Goal: Task Accomplishment & Management: Use online tool/utility

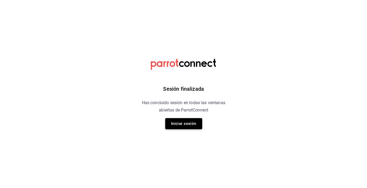
click at [182, 127] on button "Iniciar sesión" at bounding box center [183, 123] width 37 height 11
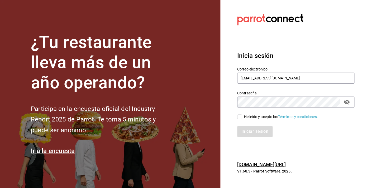
click at [241, 117] on input "He leído y acepto los Términos y condiciones." at bounding box center [239, 117] width 5 height 5
checkbox input "true"
click at [254, 129] on button "Iniciar sesión" at bounding box center [255, 131] width 36 height 11
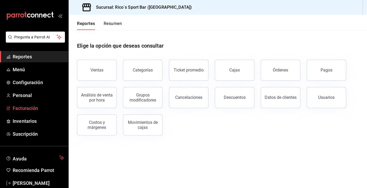
click at [26, 110] on span "Facturación" at bounding box center [38, 108] width 51 height 7
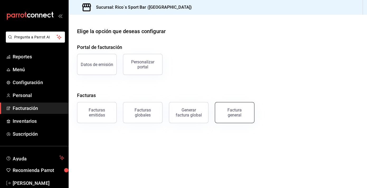
click at [238, 114] on div "Factura general" at bounding box center [234, 113] width 26 height 10
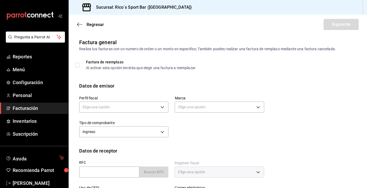
click at [39, 110] on span "Facturación" at bounding box center [38, 108] width 51 height 7
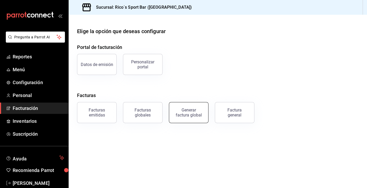
click at [188, 117] on div "Generar factura global" at bounding box center [188, 113] width 26 height 10
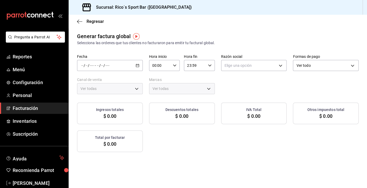
type input "PARROT,UBER_EATS,RAPPI,DIDI_FOOD,ONLINE"
click at [136, 65] on icon "button" at bounding box center [138, 66] width 4 height 4
click at [100, 80] on span "Rango de fechas" at bounding box center [101, 82] width 41 height 6
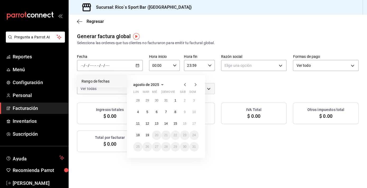
click at [185, 85] on icon "button" at bounding box center [185, 85] width 6 height 6
click at [194, 102] on abbr "1" at bounding box center [194, 101] width 2 height 4
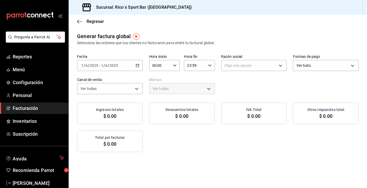
click at [210, 65] on icon "button" at bounding box center [210, 66] width 4 height 4
click at [138, 66] on div at bounding box center [183, 94] width 367 height 188
click at [138, 65] on icon "button" at bounding box center [138, 66] width 4 height 4
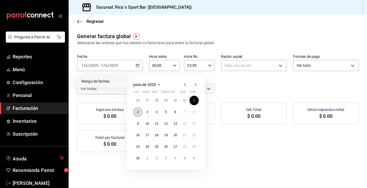
click at [138, 112] on abbr "2" at bounding box center [138, 112] width 2 height 4
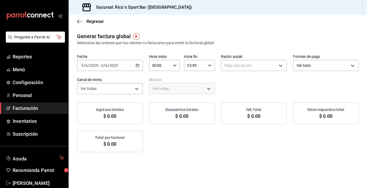
click at [175, 63] on div "00:00 Hora inicio" at bounding box center [164, 65] width 31 height 11
click at [156, 98] on span "05" at bounding box center [156, 96] width 7 height 4
type input "05:00"
click at [210, 67] on div at bounding box center [183, 94] width 367 height 188
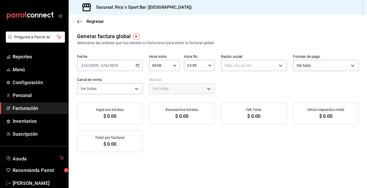
click at [210, 65] on icon "button" at bounding box center [210, 66] width 4 height 4
click at [190, 95] on span "05" at bounding box center [191, 96] width 7 height 4
type input "05:59"
click at [276, 79] on div at bounding box center [183, 94] width 367 height 188
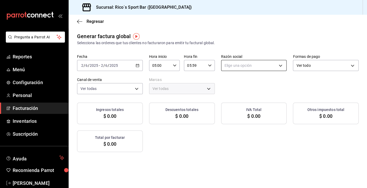
click at [283, 66] on body "Pregunta a Parrot AI Reportes Menú Configuración Personal Facturación Inventari…" at bounding box center [183, 94] width 367 height 188
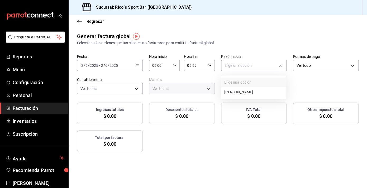
click at [256, 95] on li "[PERSON_NAME]" at bounding box center [253, 93] width 65 height 10
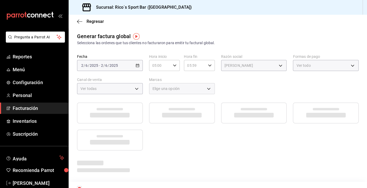
type input "d3ea127f-2c6f-4227-8389-d2eff539017e"
type input "d59757a6-6c4d-4808-9b22-f27a760eaad7"
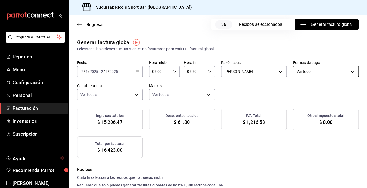
click at [323, 70] on body "Pregunta a Parrot AI Reportes Menú Configuración Personal Facturación Inventari…" at bounding box center [183, 94] width 367 height 188
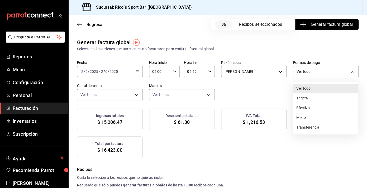
click at [311, 81] on div at bounding box center [183, 94] width 367 height 188
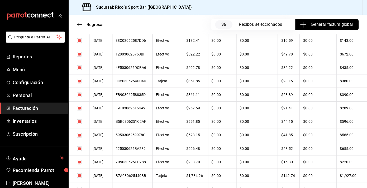
scroll to position [0, 0]
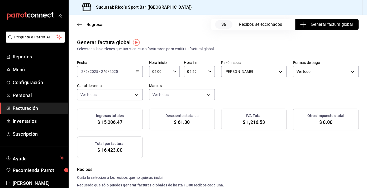
click at [139, 71] on icon "button" at bounding box center [138, 72] width 4 height 4
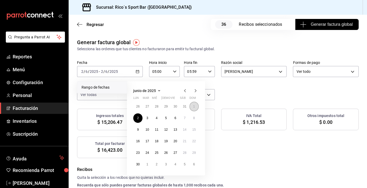
click at [195, 106] on abbr "1" at bounding box center [194, 107] width 2 height 4
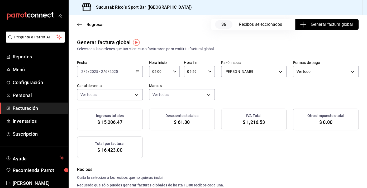
click at [136, 71] on icon "button" at bounding box center [138, 72] width 4 height 4
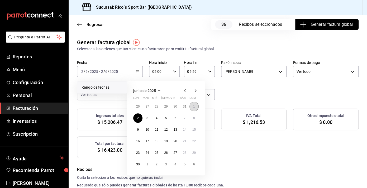
click at [195, 109] on abbr "1" at bounding box center [194, 107] width 2 height 4
click at [137, 118] on abbr "2" at bounding box center [138, 119] width 2 height 4
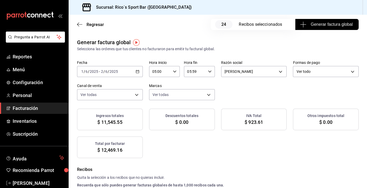
click at [325, 25] on span "Generar factura global" at bounding box center [326, 24] width 51 height 6
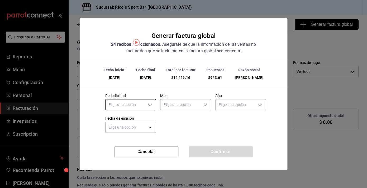
click at [151, 105] on body "Pregunta a Parrot AI Reportes Menú Configuración Personal Facturación Inventari…" at bounding box center [183, 94] width 367 height 188
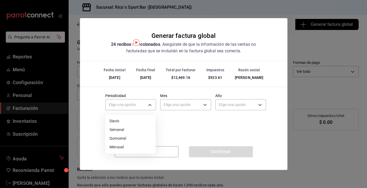
click at [121, 119] on li "Diario" at bounding box center [130, 121] width 50 height 9
type input "DAILY"
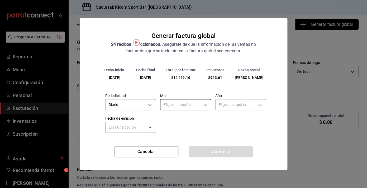
click at [177, 104] on body "Pregunta a Parrot AI Reportes Menú Configuración Personal Facturación Inventari…" at bounding box center [183, 94] width 367 height 188
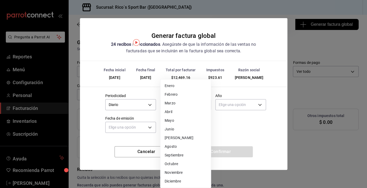
click at [176, 129] on li "Junio" at bounding box center [185, 129] width 50 height 9
type input "6"
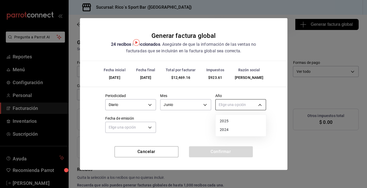
click at [234, 105] on body "Pregunta a Parrot AI Reportes Menú Configuración Personal Facturación Inventari…" at bounding box center [183, 94] width 367 height 188
click at [229, 121] on li "2025" at bounding box center [240, 121] width 50 height 9
type input "2025"
click at [147, 128] on body "Pregunta a Parrot AI Reportes Menú Configuración Personal Facturación Inventari…" at bounding box center [183, 94] width 367 height 188
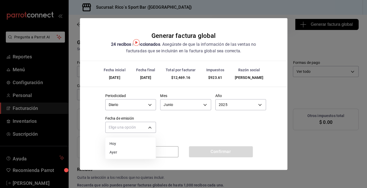
click at [117, 146] on li "Hoy" at bounding box center [130, 144] width 50 height 9
type input "[DATE]"
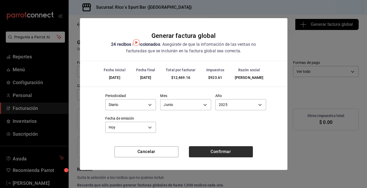
click at [215, 152] on button "Confirmar" at bounding box center [221, 152] width 64 height 11
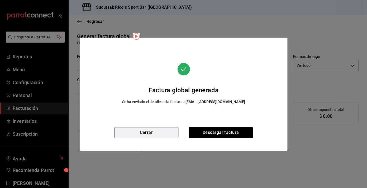
click at [157, 131] on button "Cerrar" at bounding box center [146, 132] width 64 height 11
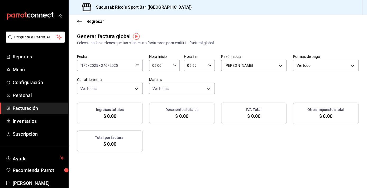
click at [139, 68] on div "[DATE] [DATE] - [DATE] [DATE]" at bounding box center [110, 65] width 66 height 11
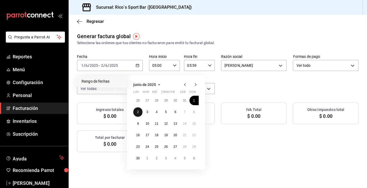
click at [140, 113] on button "2" at bounding box center [137, 112] width 9 height 9
click at [145, 113] on button "3" at bounding box center [146, 112] width 9 height 9
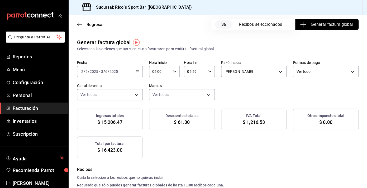
click at [326, 26] on span "Generar factura global" at bounding box center [326, 24] width 51 height 6
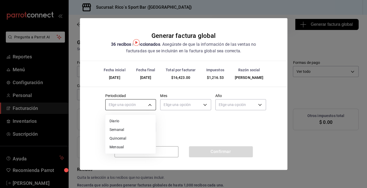
click at [152, 106] on body "Pregunta a Parrot AI Reportes Menú Configuración Personal Facturación Inventari…" at bounding box center [183, 94] width 367 height 188
click at [126, 123] on li "Diario" at bounding box center [130, 121] width 50 height 9
type input "DAILY"
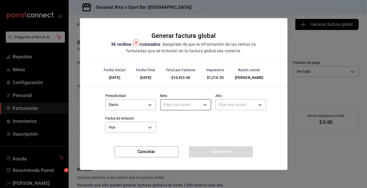
click at [182, 107] on body "Pregunta a Parrot AI Reportes Menú Configuración Personal Facturación Inventari…" at bounding box center [183, 94] width 367 height 188
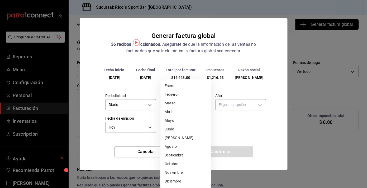
click at [177, 131] on li "Junio" at bounding box center [185, 129] width 50 height 9
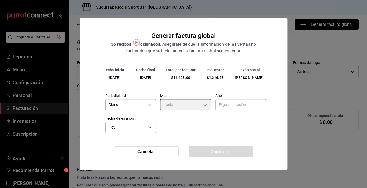
type input "6"
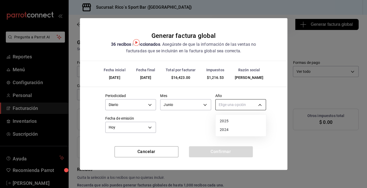
click at [238, 106] on body "Pregunta a Parrot AI Reportes Menú Configuración Personal Facturación Inventari…" at bounding box center [183, 94] width 367 height 188
click at [225, 121] on li "2025" at bounding box center [240, 121] width 50 height 9
type input "2025"
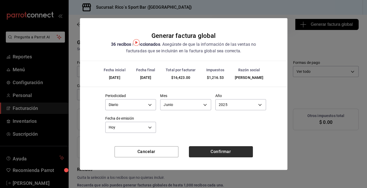
click at [211, 151] on button "Confirmar" at bounding box center [221, 152] width 64 height 11
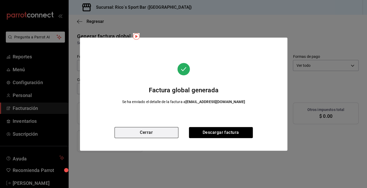
click at [171, 135] on button "Cerrar" at bounding box center [146, 132] width 64 height 11
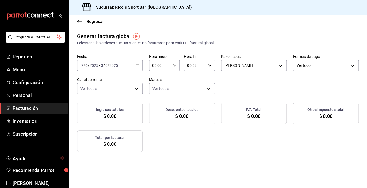
click at [137, 66] on icon "button" at bounding box center [138, 66] width 4 height 4
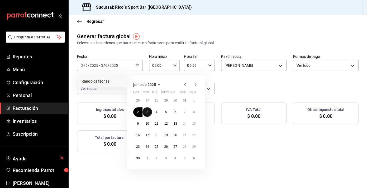
click at [149, 113] on button "3" at bounding box center [146, 112] width 9 height 9
click at [156, 113] on abbr "4" at bounding box center [157, 112] width 2 height 4
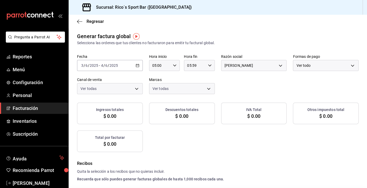
checkbox input "true"
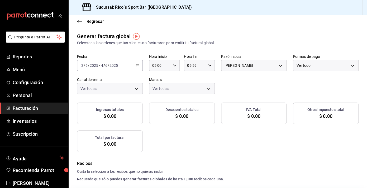
checkbox input "true"
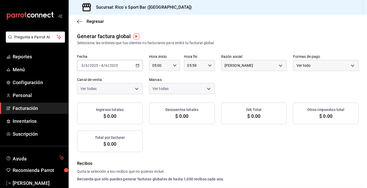
checkbox input "true"
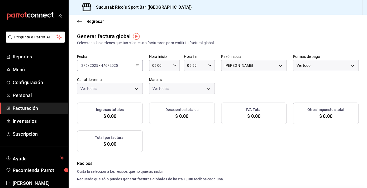
checkbox input "true"
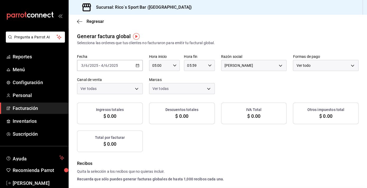
checkbox input "true"
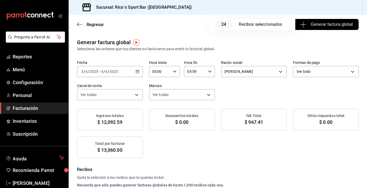
click at [325, 25] on span "Generar factura global" at bounding box center [326, 24] width 51 height 6
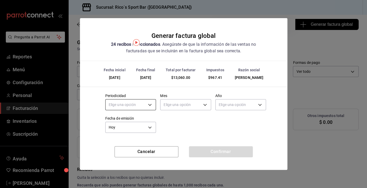
click at [151, 104] on body "Pregunta a Parrot AI Reportes Menú Configuración Personal Facturación Inventari…" at bounding box center [183, 94] width 367 height 188
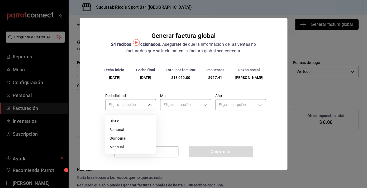
click at [130, 124] on li "Diario" at bounding box center [130, 121] width 50 height 9
type input "DAILY"
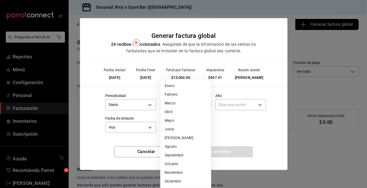
click at [188, 107] on body "Pregunta a Parrot AI Reportes Menú Configuración Personal Facturación Inventari…" at bounding box center [183, 94] width 367 height 188
click at [177, 130] on li "Junio" at bounding box center [185, 129] width 50 height 9
type input "6"
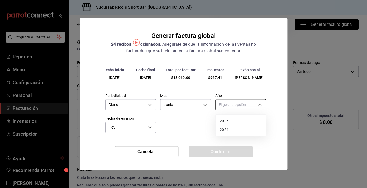
click at [238, 106] on body "Pregunta a Parrot AI Reportes Menú Configuración Personal Facturación Inventari…" at bounding box center [183, 94] width 367 height 188
click at [228, 124] on li "2025" at bounding box center [240, 121] width 50 height 9
type input "2025"
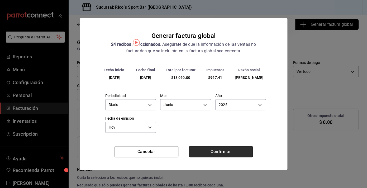
click at [212, 153] on button "Confirmar" at bounding box center [221, 152] width 64 height 11
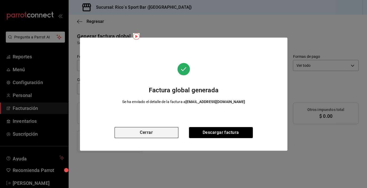
click at [153, 134] on button "Cerrar" at bounding box center [146, 132] width 64 height 11
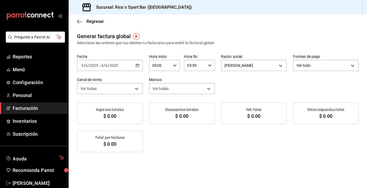
click at [139, 66] on icon "button" at bounding box center [138, 66] width 4 height 4
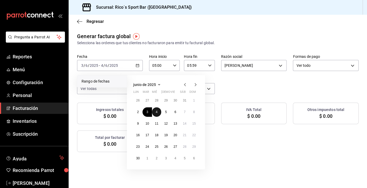
click at [157, 112] on abbr "4" at bounding box center [157, 112] width 2 height 4
click at [167, 113] on button "5" at bounding box center [165, 112] width 9 height 9
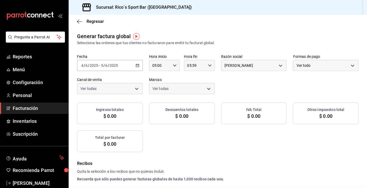
checkbox input "true"
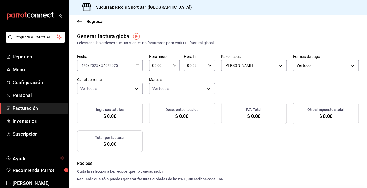
checkbox input "true"
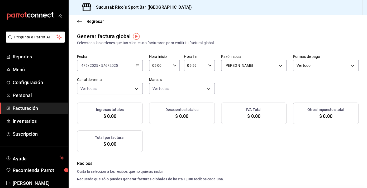
checkbox input "true"
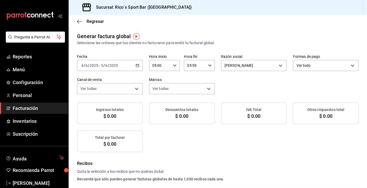
checkbox input "true"
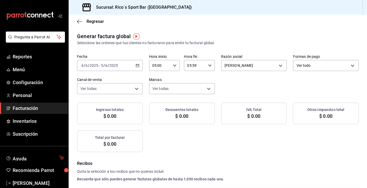
checkbox input "true"
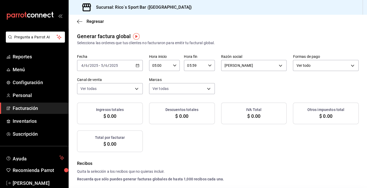
checkbox input "true"
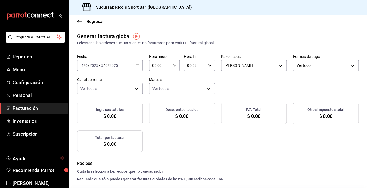
checkbox input "true"
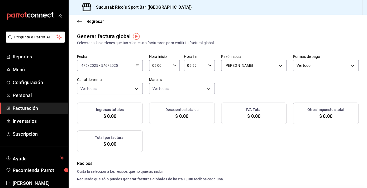
checkbox input "true"
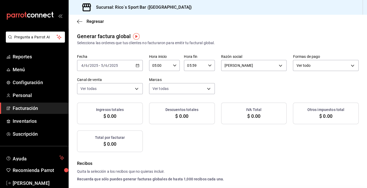
checkbox input "true"
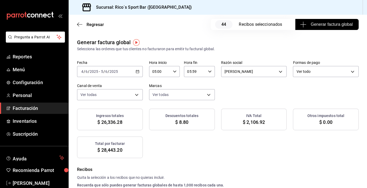
click at [326, 28] on button "Generar factura global" at bounding box center [326, 24] width 63 height 11
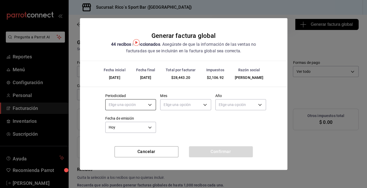
click at [152, 105] on body "Pregunta a Parrot AI Reportes Menú Configuración Personal Facturación Inventari…" at bounding box center [183, 94] width 367 height 188
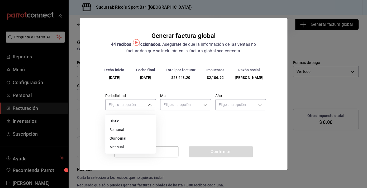
click at [126, 123] on li "Diario" at bounding box center [130, 121] width 50 height 9
type input "DAILY"
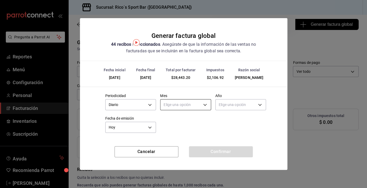
click at [177, 109] on body "Pregunta a Parrot AI Reportes Menú Configuración Personal Facturación Inventari…" at bounding box center [183, 94] width 367 height 188
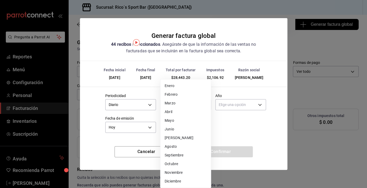
click at [173, 128] on li "Junio" at bounding box center [185, 129] width 50 height 9
type input "6"
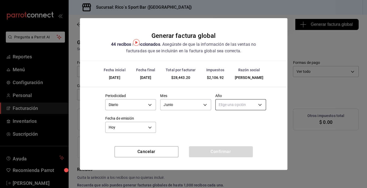
click at [229, 106] on body "Pregunta a Parrot AI Reportes Menú Configuración Personal Facturación Inventari…" at bounding box center [183, 94] width 367 height 188
click at [229, 123] on li "2025" at bounding box center [240, 121] width 50 height 9
type input "2025"
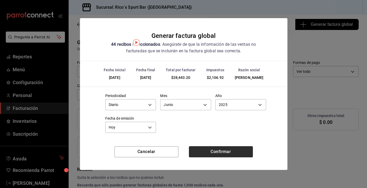
click at [210, 152] on button "Confirmar" at bounding box center [221, 152] width 64 height 11
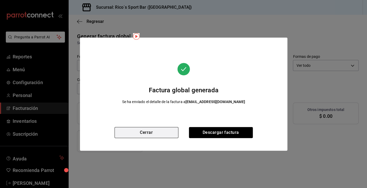
click at [157, 129] on button "Cerrar" at bounding box center [146, 132] width 64 height 11
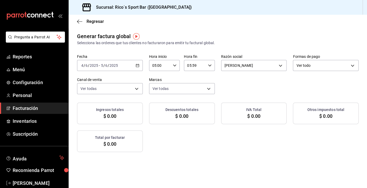
click at [138, 67] on icon "button" at bounding box center [138, 66] width 4 height 4
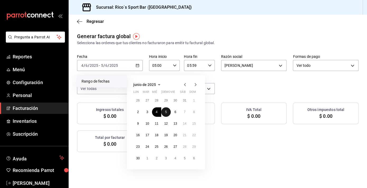
click at [165, 114] on abbr "5" at bounding box center [166, 112] width 2 height 4
click at [175, 113] on abbr "6" at bounding box center [175, 112] width 2 height 4
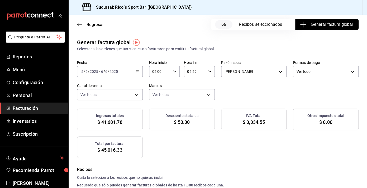
click at [319, 27] on span "Generar factura global" at bounding box center [326, 24] width 51 height 6
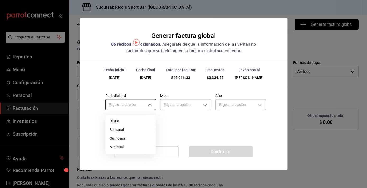
click at [150, 103] on body "Pregunta a Parrot AI Reportes Menú Configuración Personal Facturación Inventari…" at bounding box center [183, 94] width 367 height 188
click at [131, 122] on li "Diario" at bounding box center [130, 121] width 50 height 9
type input "DAILY"
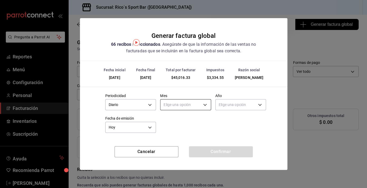
click at [178, 106] on body "Pregunta a Parrot AI Reportes Menú Configuración Personal Facturación Inventari…" at bounding box center [183, 94] width 367 height 188
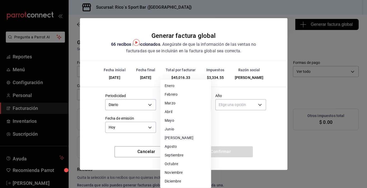
click at [178, 129] on li "Junio" at bounding box center [185, 129] width 50 height 9
type input "6"
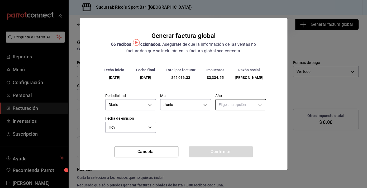
click at [237, 108] on body "Pregunta a Parrot AI Reportes Menú Configuración Personal Facturación Inventari…" at bounding box center [183, 94] width 367 height 188
click at [227, 123] on li "2025" at bounding box center [240, 121] width 50 height 9
type input "2025"
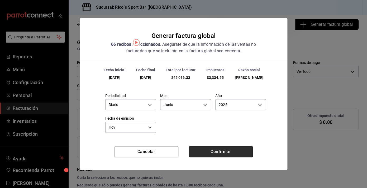
click at [216, 152] on button "Confirmar" at bounding box center [221, 152] width 64 height 11
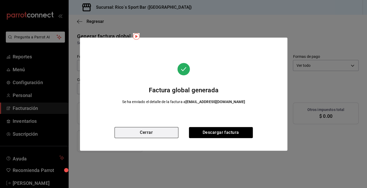
click at [168, 134] on button "Cerrar" at bounding box center [146, 132] width 64 height 11
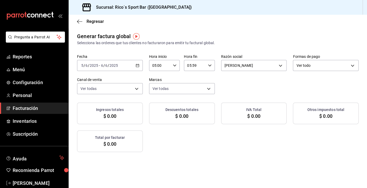
click at [137, 62] on div "[DATE] [DATE] - [DATE] [DATE]" at bounding box center [110, 65] width 66 height 11
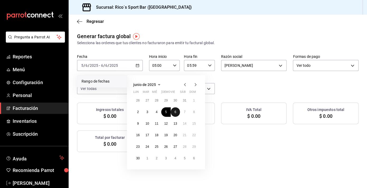
click at [174, 112] on abbr "6" at bounding box center [175, 112] width 2 height 4
click at [185, 113] on abbr "7" at bounding box center [184, 112] width 2 height 4
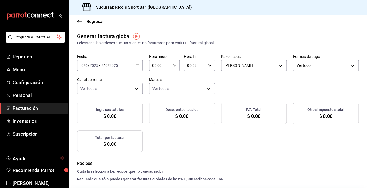
checkbox input "true"
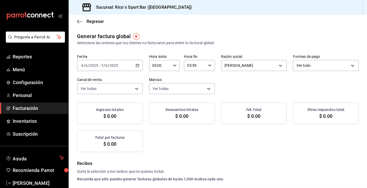
checkbox input "true"
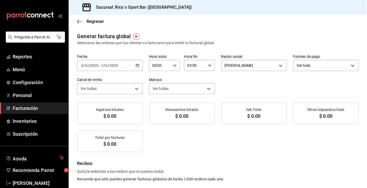
checkbox input "true"
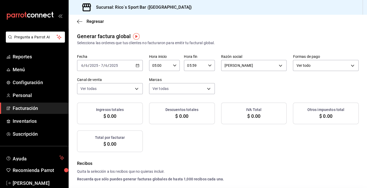
checkbox input "true"
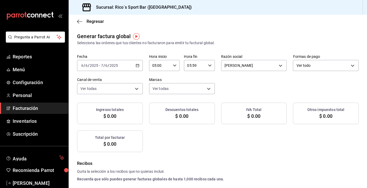
checkbox input "true"
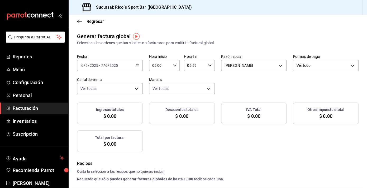
checkbox input "true"
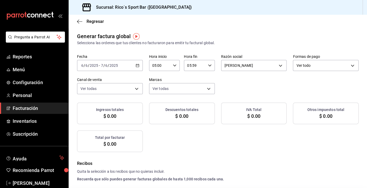
checkbox input "true"
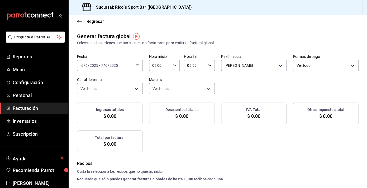
checkbox input "true"
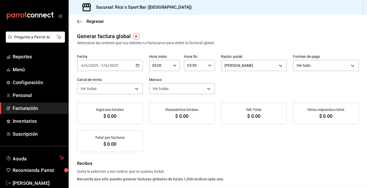
checkbox input "true"
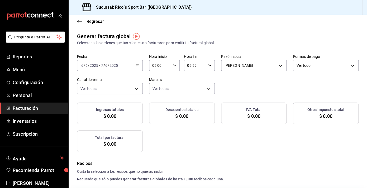
checkbox input "true"
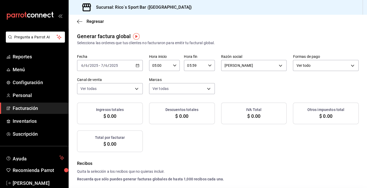
checkbox input "true"
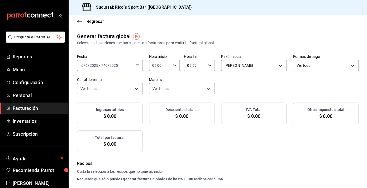
checkbox input "true"
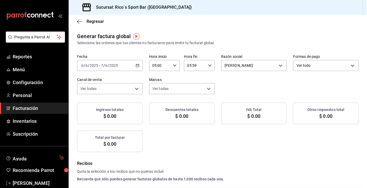
checkbox input "true"
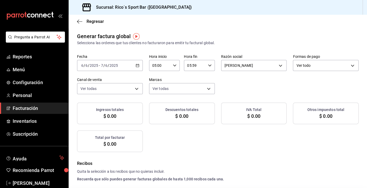
checkbox input "true"
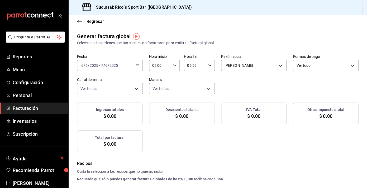
checkbox input "true"
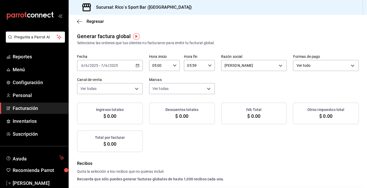
checkbox input "true"
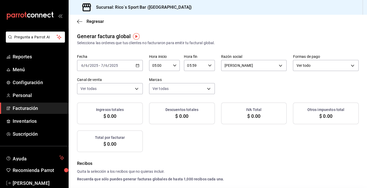
checkbox input "true"
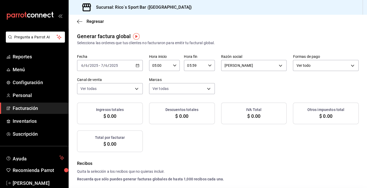
checkbox input "true"
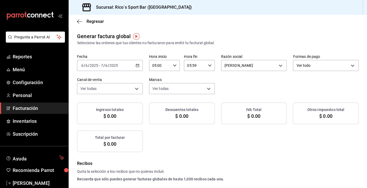
checkbox input "true"
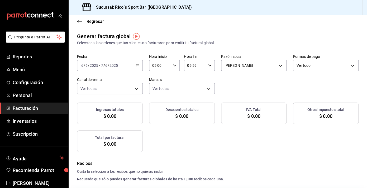
checkbox input "true"
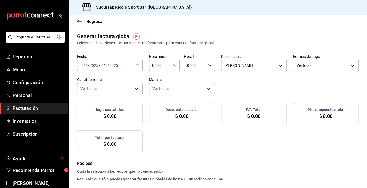
checkbox input "true"
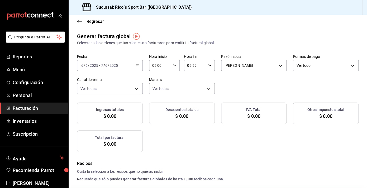
checkbox input "true"
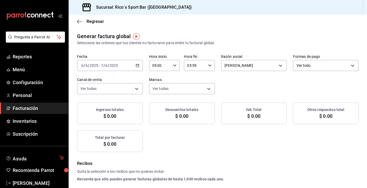
checkbox input "true"
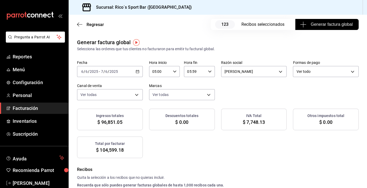
click at [329, 25] on span "Generar factura global" at bounding box center [326, 24] width 51 height 6
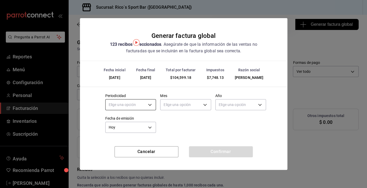
click at [149, 106] on body "Pregunta a Parrot AI Reportes Menú Configuración Personal Facturación Inventari…" at bounding box center [183, 94] width 367 height 188
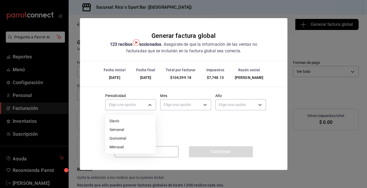
click at [135, 121] on li "Diario" at bounding box center [130, 121] width 50 height 9
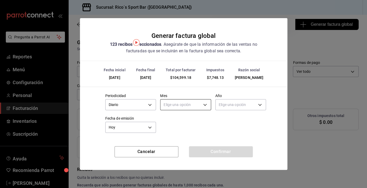
click at [192, 108] on body "Pregunta a Parrot AI Reportes Menú Configuración Personal Facturación Inventari…" at bounding box center [183, 94] width 367 height 188
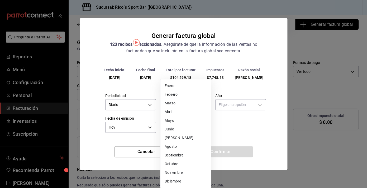
click at [181, 127] on li "Junio" at bounding box center [185, 129] width 50 height 9
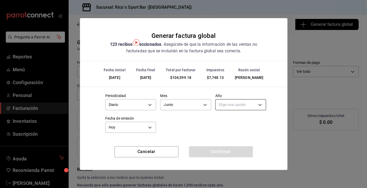
click at [236, 107] on body "Pregunta a Parrot AI Reportes Menú Configuración Personal Facturación Inventari…" at bounding box center [183, 94] width 367 height 188
click at [230, 120] on li "2025" at bounding box center [240, 121] width 50 height 9
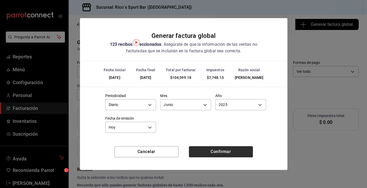
click at [225, 152] on button "Confirmar" at bounding box center [221, 152] width 64 height 11
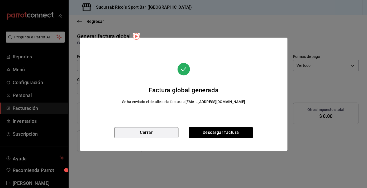
click at [170, 132] on button "Cerrar" at bounding box center [146, 132] width 64 height 11
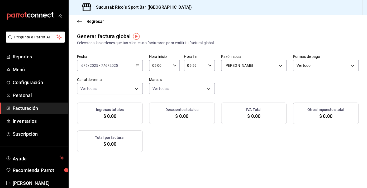
click at [138, 66] on icon "button" at bounding box center [138, 66] width 4 height 4
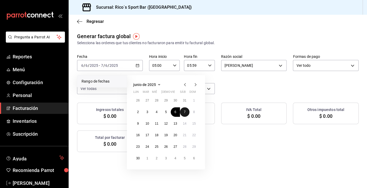
click at [186, 113] on button "7" at bounding box center [184, 112] width 9 height 9
click at [192, 113] on button "8" at bounding box center [193, 112] width 9 height 9
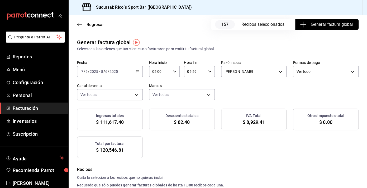
click at [325, 26] on span "Generar factura global" at bounding box center [326, 24] width 51 height 6
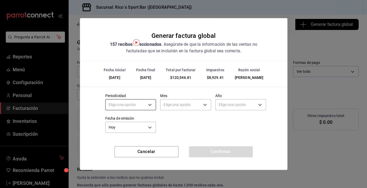
click at [152, 105] on body "Pregunta a Parrot AI Reportes Menú Configuración Personal Facturación Inventari…" at bounding box center [183, 94] width 367 height 188
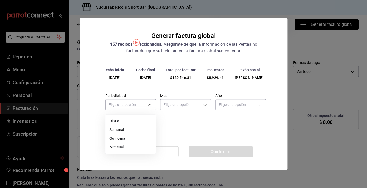
click at [128, 123] on li "Diario" at bounding box center [130, 121] width 50 height 9
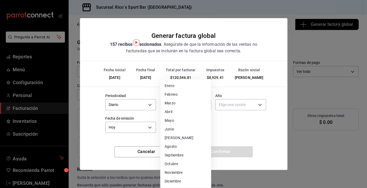
click at [189, 105] on body "Pregunta a Parrot AI Reportes Menú Configuración Personal Facturación Inventari…" at bounding box center [183, 94] width 367 height 188
click at [173, 126] on li "Junio" at bounding box center [185, 129] width 50 height 9
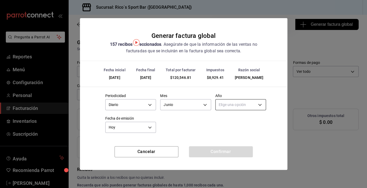
click at [248, 104] on body "Pregunta a Parrot AI Reportes Menú Configuración Personal Facturación Inventari…" at bounding box center [183, 94] width 367 height 188
click at [229, 123] on li "2025" at bounding box center [240, 121] width 50 height 9
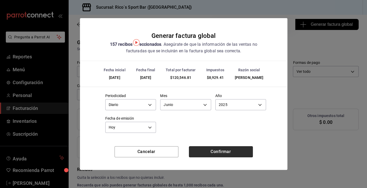
click at [209, 151] on button "Confirmar" at bounding box center [221, 152] width 64 height 11
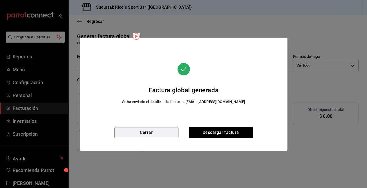
click at [161, 134] on button "Cerrar" at bounding box center [146, 132] width 64 height 11
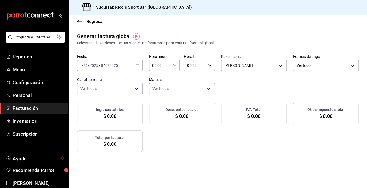
click at [138, 67] on icon "button" at bounding box center [138, 66] width 4 height 4
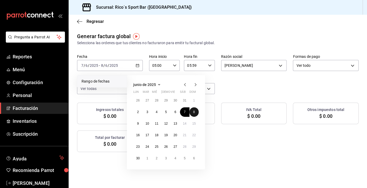
click at [196, 113] on button "8" at bounding box center [193, 112] width 9 height 9
click at [137, 125] on abbr "9" at bounding box center [138, 124] width 2 height 4
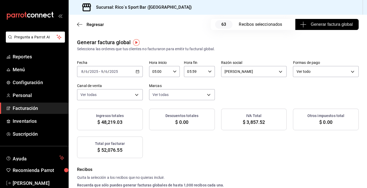
click at [326, 25] on span "Generar factura global" at bounding box center [326, 24] width 51 height 6
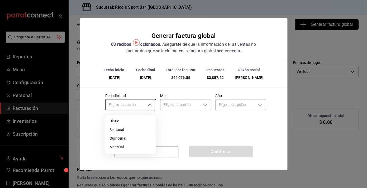
click at [149, 105] on body "Pregunta a Parrot AI Reportes Menú Configuración Personal Facturación Inventari…" at bounding box center [183, 94] width 367 height 188
click at [135, 117] on li "Diario" at bounding box center [130, 121] width 50 height 9
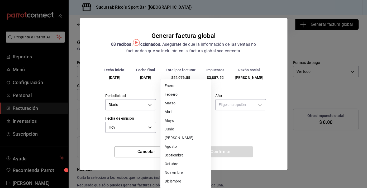
click at [177, 108] on body "Pregunta a Parrot AI Reportes Menú Configuración Personal Facturación Inventari…" at bounding box center [183, 94] width 367 height 188
click at [173, 129] on li "Junio" at bounding box center [185, 129] width 50 height 9
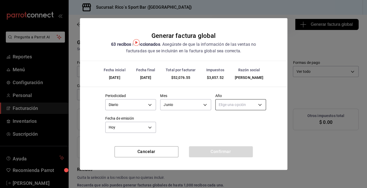
click at [234, 107] on body "Pregunta a Parrot AI Reportes Menú Configuración Personal Facturación Inventari…" at bounding box center [183, 94] width 367 height 188
click at [231, 122] on li "2025" at bounding box center [240, 121] width 50 height 9
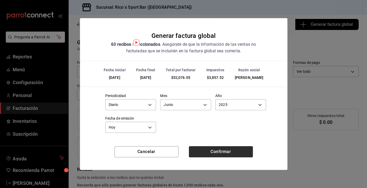
click at [213, 154] on button "Confirmar" at bounding box center [221, 152] width 64 height 11
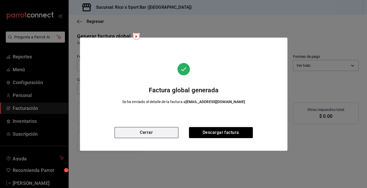
click at [172, 132] on button "Cerrar" at bounding box center [146, 132] width 64 height 11
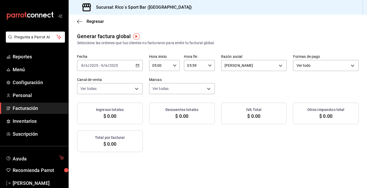
click at [137, 65] on \(Stroke\) "button" at bounding box center [137, 65] width 3 height 0
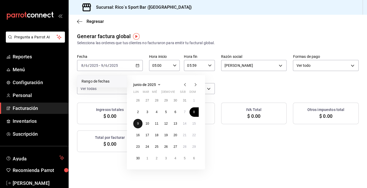
click at [141, 124] on button "9" at bounding box center [137, 123] width 9 height 9
click at [148, 124] on abbr "10" at bounding box center [146, 124] width 3 height 4
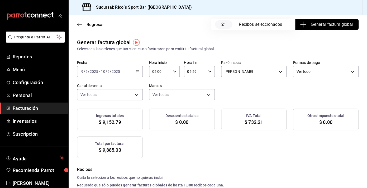
click at [322, 24] on span "Generar factura global" at bounding box center [326, 24] width 51 height 6
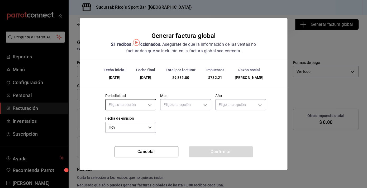
click at [149, 107] on body "Pregunta a Parrot AI Reportes Menú Configuración Personal Facturación Inventari…" at bounding box center [183, 94] width 367 height 188
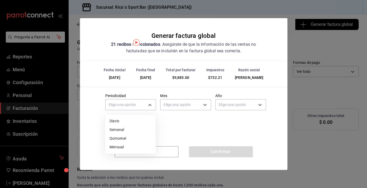
click at [123, 125] on li "Diario" at bounding box center [130, 121] width 50 height 9
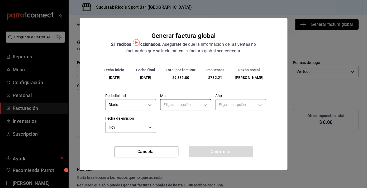
click at [181, 106] on body "Pregunta a Parrot AI Reportes Menú Configuración Personal Facturación Inventari…" at bounding box center [183, 94] width 367 height 188
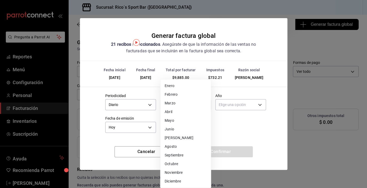
click at [178, 130] on li "Junio" at bounding box center [185, 129] width 50 height 9
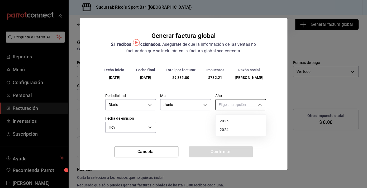
click at [237, 107] on body "Pregunta a Parrot AI Reportes Menú Configuración Personal Facturación Inventari…" at bounding box center [183, 94] width 367 height 188
click at [230, 123] on li "2025" at bounding box center [240, 121] width 50 height 9
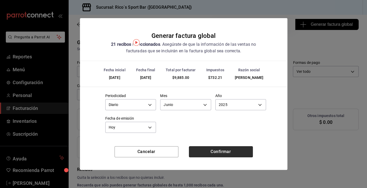
click at [224, 155] on button "Confirmar" at bounding box center [221, 152] width 64 height 11
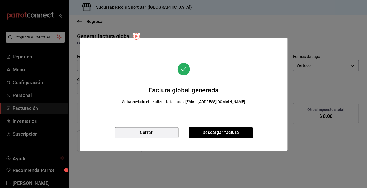
click at [170, 132] on button "Cerrar" at bounding box center [146, 132] width 64 height 11
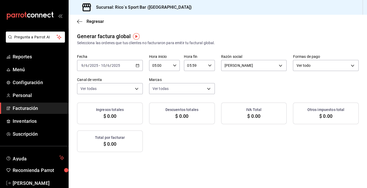
click at [137, 67] on icon "button" at bounding box center [138, 66] width 4 height 4
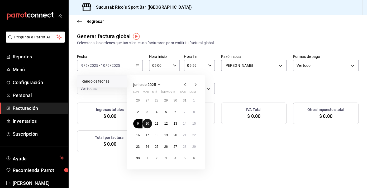
click at [147, 123] on abbr "10" at bounding box center [146, 124] width 3 height 4
click at [156, 125] on abbr "11" at bounding box center [156, 124] width 3 height 4
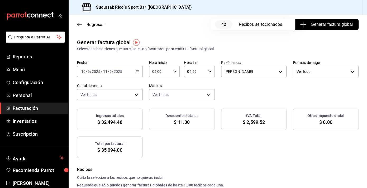
click at [325, 24] on span "Generar factura global" at bounding box center [326, 24] width 51 height 6
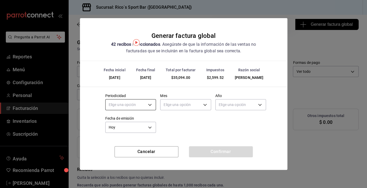
click at [152, 104] on body "Pregunta a Parrot AI Reportes Menú Configuración Personal Facturación Inventari…" at bounding box center [183, 94] width 367 height 188
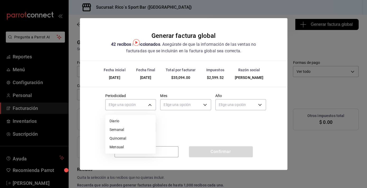
click at [134, 121] on li "Diario" at bounding box center [130, 121] width 50 height 9
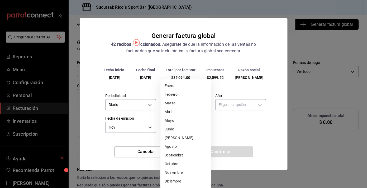
click at [184, 107] on body "Pregunta a Parrot AI Reportes Menú Configuración Personal Facturación Inventari…" at bounding box center [183, 94] width 367 height 188
click at [177, 129] on li "Junio" at bounding box center [185, 129] width 50 height 9
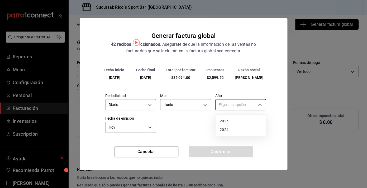
click at [235, 106] on body "Pregunta a Parrot AI Reportes Menú Configuración Personal Facturación Inventari…" at bounding box center [183, 94] width 367 height 188
click at [231, 122] on li "2025" at bounding box center [240, 121] width 50 height 9
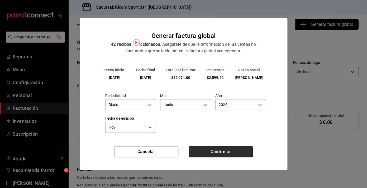
click at [225, 148] on button "Confirmar" at bounding box center [221, 152] width 64 height 11
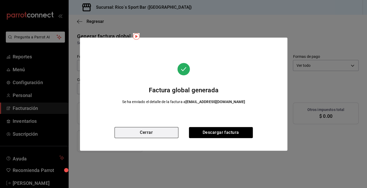
click at [165, 131] on button "Cerrar" at bounding box center [146, 132] width 64 height 11
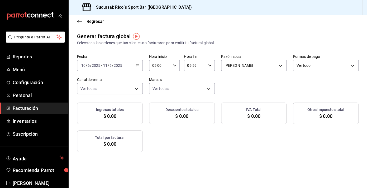
click at [138, 66] on icon "button" at bounding box center [138, 66] width 4 height 4
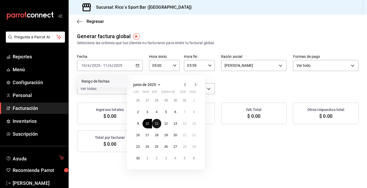
click at [159, 124] on button "11" at bounding box center [156, 123] width 9 height 9
click at [166, 124] on abbr "12" at bounding box center [165, 124] width 3 height 4
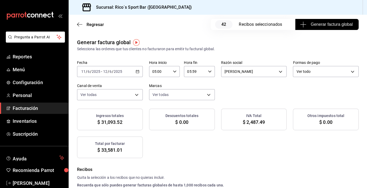
click at [320, 28] on button "Generar factura global" at bounding box center [326, 24] width 63 height 11
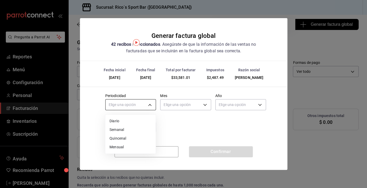
click at [149, 103] on body "Pregunta a Parrot AI Reportes Menú Configuración Personal Facturación Inventari…" at bounding box center [183, 94] width 367 height 188
click at [125, 123] on li "Diario" at bounding box center [130, 121] width 50 height 9
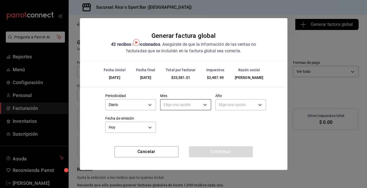
click at [185, 106] on body "Pregunta a Parrot AI Reportes Menú Configuración Personal Facturación Inventari…" at bounding box center [183, 94] width 367 height 188
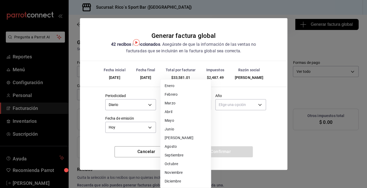
click at [181, 129] on li "Junio" at bounding box center [185, 129] width 50 height 9
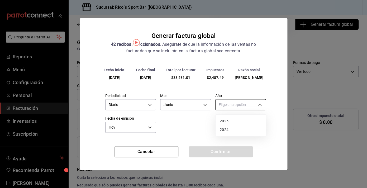
click at [237, 107] on body "Pregunta a Parrot AI Reportes Menú Configuración Personal Facturación Inventari…" at bounding box center [183, 94] width 367 height 188
click at [232, 120] on li "2025" at bounding box center [240, 121] width 50 height 9
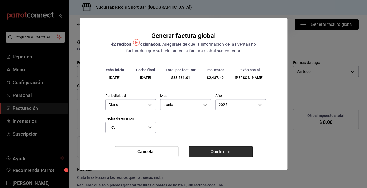
click at [217, 151] on button "Confirmar" at bounding box center [221, 152] width 64 height 11
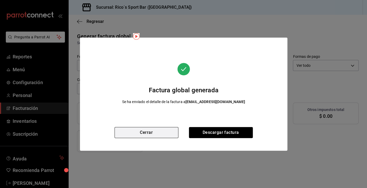
click at [161, 131] on button "Cerrar" at bounding box center [146, 132] width 64 height 11
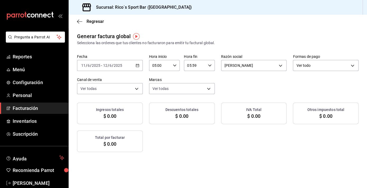
click at [138, 65] on icon "button" at bounding box center [138, 66] width 4 height 4
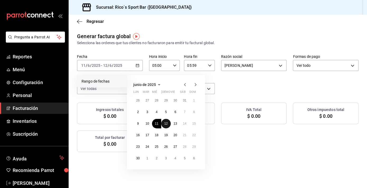
click at [168, 124] on button "12" at bounding box center [165, 123] width 9 height 9
click at [174, 124] on abbr "13" at bounding box center [174, 124] width 3 height 4
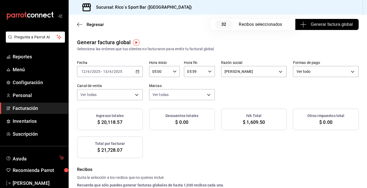
click at [316, 25] on span "Generar factura global" at bounding box center [326, 24] width 51 height 6
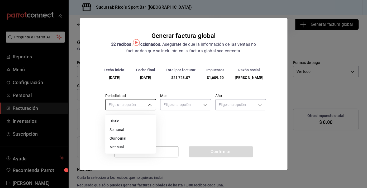
click at [153, 103] on body "Pregunta a Parrot AI Reportes Menú Configuración Personal Facturación Inventari…" at bounding box center [183, 94] width 367 height 188
click at [130, 122] on li "Diario" at bounding box center [130, 121] width 50 height 9
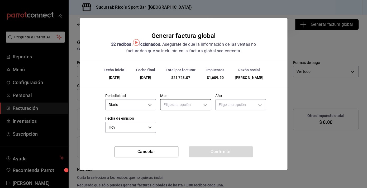
click at [181, 103] on body "Pregunta a Parrot AI Reportes Menú Configuración Personal Facturación Inventari…" at bounding box center [183, 94] width 367 height 188
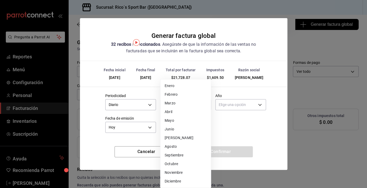
click at [171, 132] on li "Junio" at bounding box center [185, 129] width 50 height 9
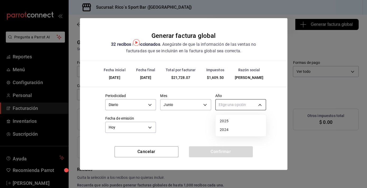
click at [235, 106] on body "Pregunta a Parrot AI Reportes Menú Configuración Personal Facturación Inventari…" at bounding box center [183, 94] width 367 height 188
click at [229, 123] on li "2025" at bounding box center [240, 121] width 50 height 9
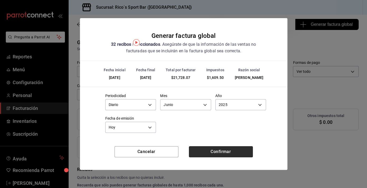
click at [225, 154] on button "Confirmar" at bounding box center [221, 152] width 64 height 11
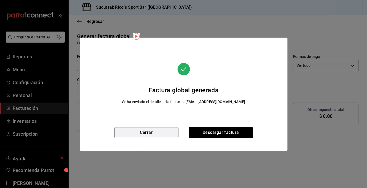
click at [171, 133] on button "Cerrar" at bounding box center [146, 132] width 64 height 11
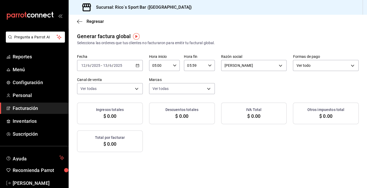
click at [137, 65] on icon "button" at bounding box center [138, 66] width 4 height 4
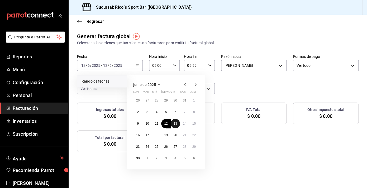
click at [177, 127] on button "13" at bounding box center [175, 123] width 9 height 9
click at [183, 127] on button "14" at bounding box center [184, 123] width 9 height 9
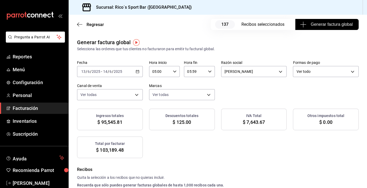
click at [330, 25] on span "Generar factura global" at bounding box center [326, 24] width 51 height 6
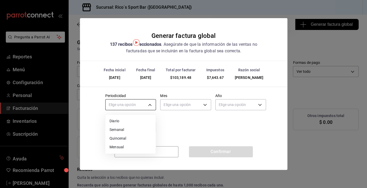
click at [153, 104] on body "Pregunta a Parrot AI Reportes Menú Configuración Personal Facturación Inventari…" at bounding box center [183, 94] width 367 height 188
click at [134, 121] on li "Diario" at bounding box center [130, 121] width 50 height 9
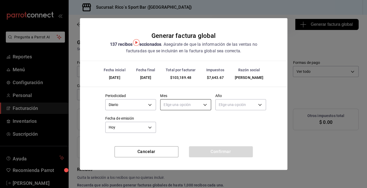
click at [190, 104] on body "Pregunta a Parrot AI Reportes Menú Configuración Personal Facturación Inventari…" at bounding box center [183, 94] width 367 height 188
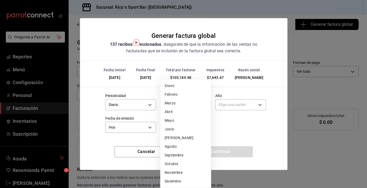
click at [181, 129] on li "Junio" at bounding box center [185, 129] width 50 height 9
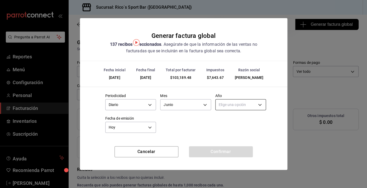
click at [245, 107] on body "Pregunta a Parrot AI Reportes Menú Configuración Personal Facturación Inventari…" at bounding box center [183, 94] width 367 height 188
click at [230, 124] on li "2025" at bounding box center [240, 121] width 50 height 9
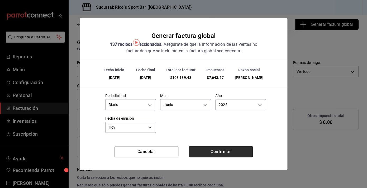
click at [227, 153] on button "Confirmar" at bounding box center [221, 152] width 64 height 11
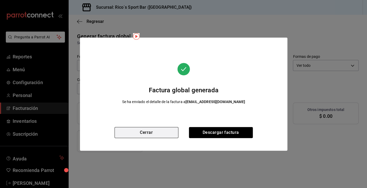
click at [158, 134] on button "Cerrar" at bounding box center [146, 132] width 64 height 11
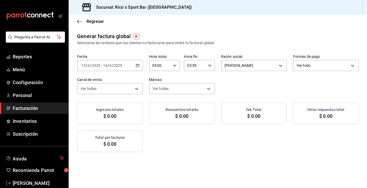
click at [139, 66] on div "[DATE] [DATE] - [DATE] [DATE]" at bounding box center [110, 65] width 66 height 11
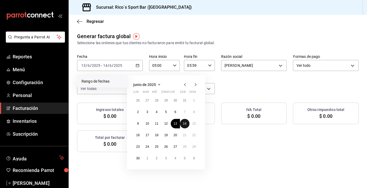
click at [185, 125] on abbr "14" at bounding box center [184, 124] width 3 height 4
click at [194, 125] on abbr "15" at bounding box center [193, 124] width 3 height 4
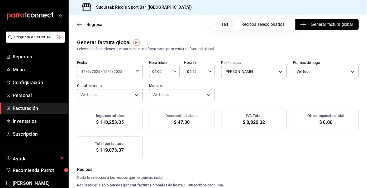
click at [323, 24] on span "Generar factura global" at bounding box center [326, 24] width 51 height 6
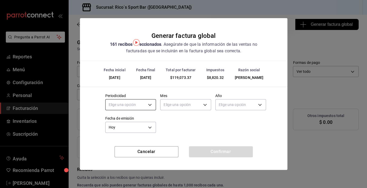
click at [150, 105] on body "Pregunta a Parrot AI Reportes Menú Configuración Personal Facturación Inventari…" at bounding box center [183, 94] width 367 height 188
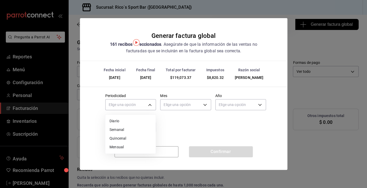
click at [133, 121] on li "Diario" at bounding box center [130, 121] width 50 height 9
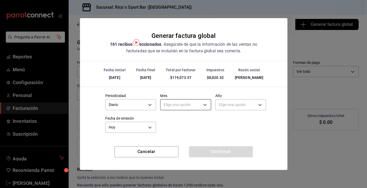
click at [181, 105] on body "Pregunta a Parrot AI Reportes Menú Configuración Personal Facturación Inventari…" at bounding box center [183, 94] width 367 height 188
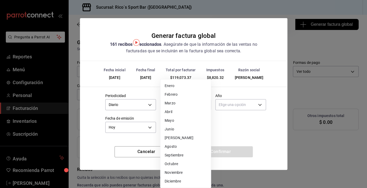
click at [178, 132] on li "Junio" at bounding box center [185, 129] width 50 height 9
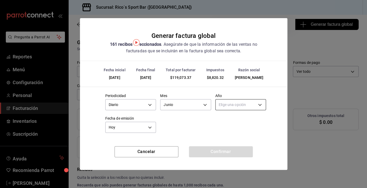
click at [236, 108] on body "Pregunta a Parrot AI Reportes Menú Configuración Personal Facturación Inventari…" at bounding box center [183, 94] width 367 height 188
click at [232, 123] on li "2025" at bounding box center [240, 121] width 50 height 9
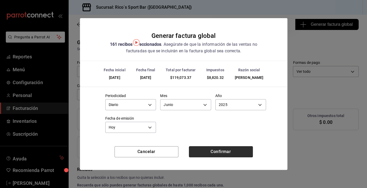
click at [224, 153] on button "Confirmar" at bounding box center [221, 152] width 64 height 11
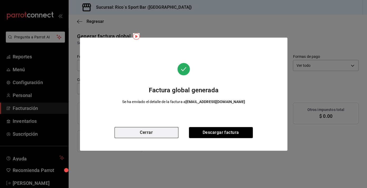
click at [173, 134] on button "Cerrar" at bounding box center [146, 132] width 64 height 11
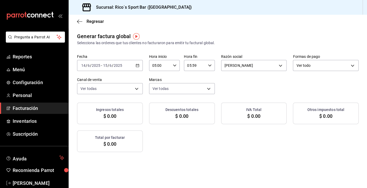
click at [137, 65] on \(Stroke\) "button" at bounding box center [137, 65] width 3 height 3
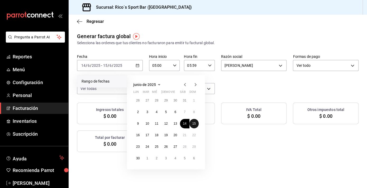
click at [196, 124] on button "15" at bounding box center [193, 123] width 9 height 9
click at [133, 136] on div "[DATE] lun mar mié jue vie sáb dom 26 27 28 29 30 31 1 2 3 4 5 6 7 8 9 10 11 12…" at bounding box center [166, 122] width 78 height 94
click at [135, 136] on button "16" at bounding box center [137, 135] width 9 height 9
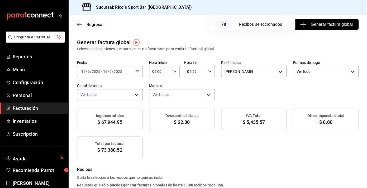
click at [330, 24] on span "Generar factura global" at bounding box center [326, 24] width 51 height 6
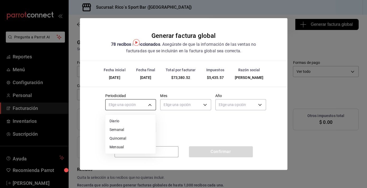
click at [150, 107] on body "Pregunta a Parrot AI Reportes Menú Configuración Personal Facturación Inventari…" at bounding box center [183, 94] width 367 height 188
click at [133, 120] on li "Diario" at bounding box center [130, 121] width 50 height 9
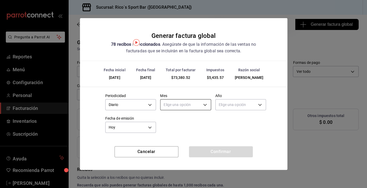
click at [191, 104] on body "Pregunta a Parrot AI Reportes Menú Configuración Personal Facturación Inventari…" at bounding box center [183, 94] width 367 height 188
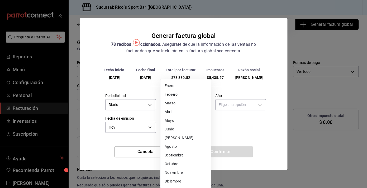
click at [181, 133] on li "Junio" at bounding box center [185, 129] width 50 height 9
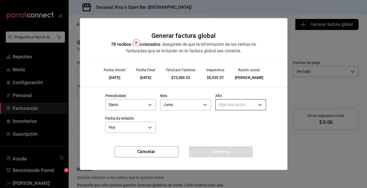
click at [241, 106] on body "Pregunta a Parrot AI Reportes Menú Configuración Personal Facturación Inventari…" at bounding box center [183, 94] width 367 height 188
click at [231, 124] on li "2025" at bounding box center [240, 121] width 50 height 9
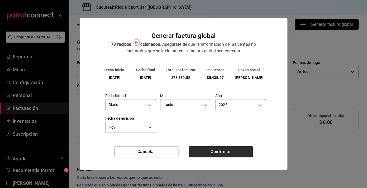
click at [228, 154] on button "Confirmar" at bounding box center [221, 152] width 64 height 11
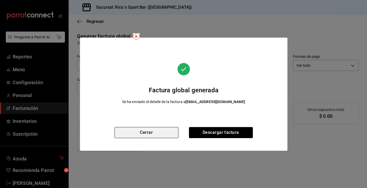
click at [163, 136] on button "Cerrar" at bounding box center [146, 132] width 64 height 11
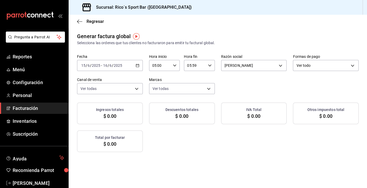
click at [137, 67] on icon "button" at bounding box center [138, 66] width 4 height 4
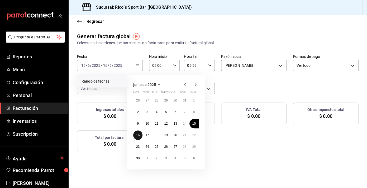
click at [140, 137] on button "16" at bounding box center [137, 135] width 9 height 9
click at [146, 137] on abbr "17" at bounding box center [146, 136] width 3 height 4
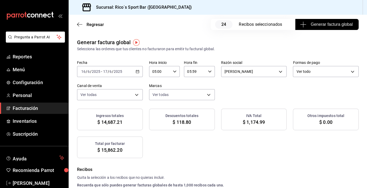
click at [327, 24] on span "Generar factura global" at bounding box center [326, 24] width 51 height 6
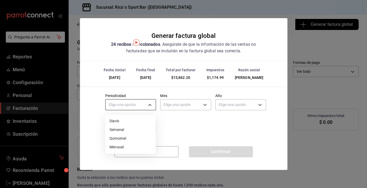
click at [153, 103] on body "Pregunta a Parrot AI Reportes Menú Configuración Personal Facturación Inventari…" at bounding box center [183, 94] width 367 height 188
click at [130, 122] on li "Diario" at bounding box center [130, 121] width 50 height 9
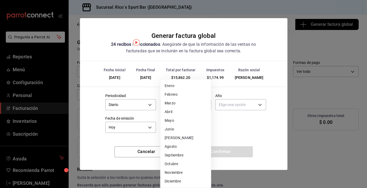
click at [176, 106] on body "Pregunta a Parrot AI Reportes Menú Configuración Personal Facturación Inventari…" at bounding box center [183, 94] width 367 height 188
click at [172, 129] on li "Junio" at bounding box center [185, 129] width 50 height 9
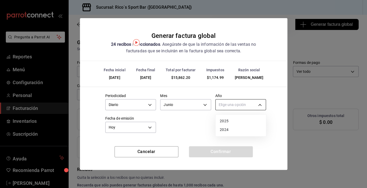
click at [244, 106] on body "Pregunta a Parrot AI Reportes Menú Configuración Personal Facturación Inventari…" at bounding box center [183, 94] width 367 height 188
click at [233, 124] on li "2025" at bounding box center [240, 121] width 50 height 9
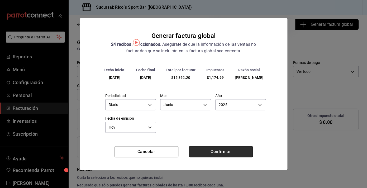
click at [223, 154] on button "Confirmar" at bounding box center [221, 152] width 64 height 11
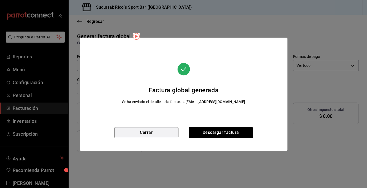
click at [161, 133] on button "Cerrar" at bounding box center [146, 132] width 64 height 11
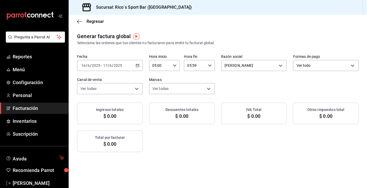
click at [137, 66] on icon "button" at bounding box center [138, 66] width 4 height 4
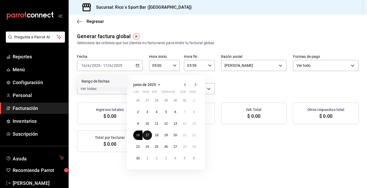
click at [150, 137] on button "17" at bounding box center [146, 135] width 9 height 9
click at [157, 137] on abbr "18" at bounding box center [156, 136] width 3 height 4
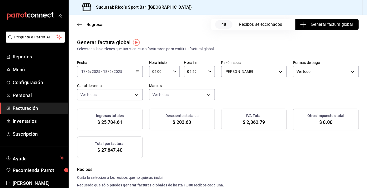
click at [333, 23] on span "Generar factura global" at bounding box center [326, 24] width 51 height 6
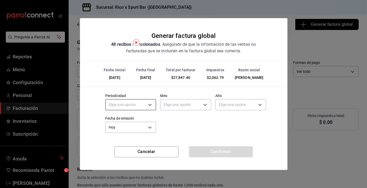
click at [152, 106] on body "Pregunta a Parrot AI Reportes Menú Configuración Personal Facturación Inventari…" at bounding box center [183, 94] width 367 height 188
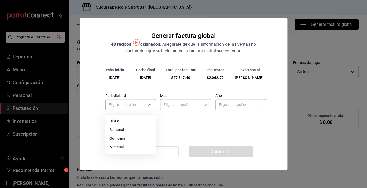
click at [136, 122] on li "Diario" at bounding box center [130, 121] width 50 height 9
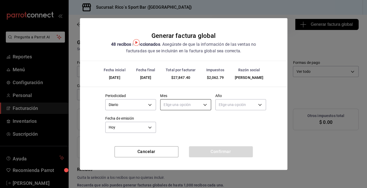
click at [191, 107] on body "Pregunta a Parrot AI Reportes Menú Configuración Personal Facturación Inventari…" at bounding box center [183, 94] width 367 height 188
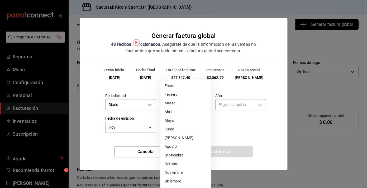
click at [176, 130] on li "Junio" at bounding box center [185, 129] width 50 height 9
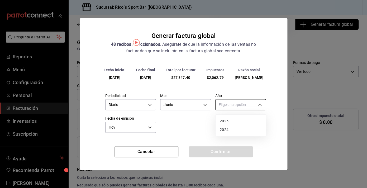
click at [250, 107] on body "Pregunta a Parrot AI Reportes Menú Configuración Personal Facturación Inventari…" at bounding box center [183, 94] width 367 height 188
click at [233, 122] on li "2025" at bounding box center [240, 121] width 50 height 9
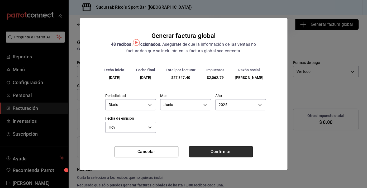
click at [223, 150] on button "Confirmar" at bounding box center [221, 152] width 64 height 11
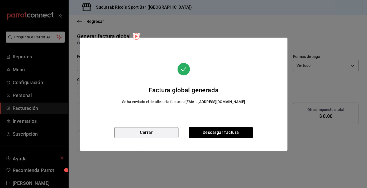
click at [161, 130] on button "Cerrar" at bounding box center [146, 132] width 64 height 11
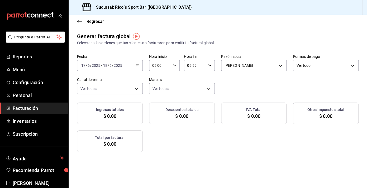
click at [137, 64] on icon "button" at bounding box center [138, 66] width 4 height 4
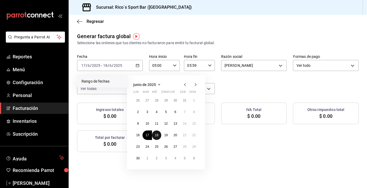
click at [158, 139] on button "18" at bounding box center [156, 135] width 9 height 9
click at [165, 136] on abbr "19" at bounding box center [165, 136] width 3 height 4
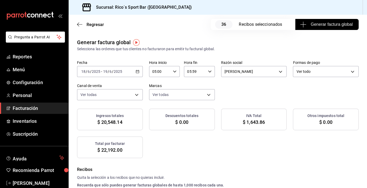
click at [326, 24] on span "Generar factura global" at bounding box center [326, 24] width 51 height 6
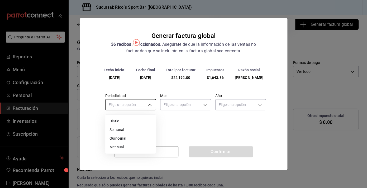
click at [146, 107] on body "Pregunta a Parrot AI Reportes Menú Configuración Personal Facturación Inventari…" at bounding box center [183, 94] width 367 height 188
click at [135, 123] on li "Diario" at bounding box center [130, 121] width 50 height 9
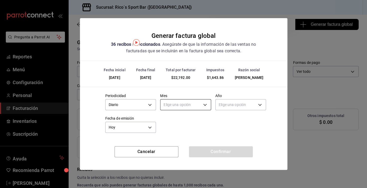
click at [180, 105] on body "Pregunta a Parrot AI Reportes Menú Configuración Personal Facturación Inventari…" at bounding box center [183, 94] width 367 height 188
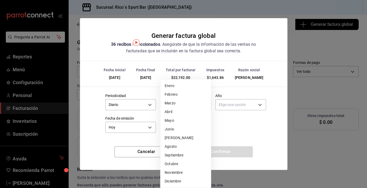
click at [172, 130] on li "Junio" at bounding box center [185, 129] width 50 height 9
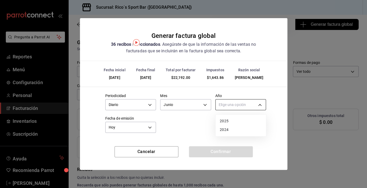
click at [240, 104] on body "Pregunta a Parrot AI Reportes Menú Configuración Personal Facturación Inventari…" at bounding box center [183, 94] width 367 height 188
click at [229, 123] on li "2025" at bounding box center [240, 121] width 50 height 9
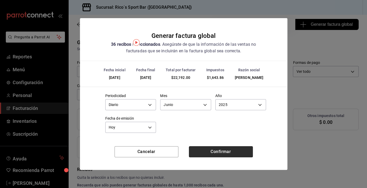
click at [218, 152] on button "Confirmar" at bounding box center [221, 152] width 64 height 11
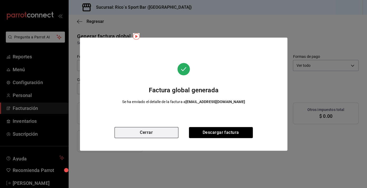
click at [157, 130] on button "Cerrar" at bounding box center [146, 132] width 64 height 11
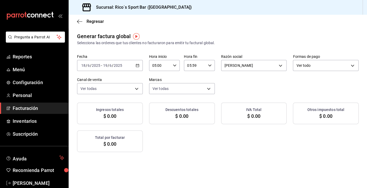
click at [138, 66] on icon "button" at bounding box center [138, 66] width 4 height 4
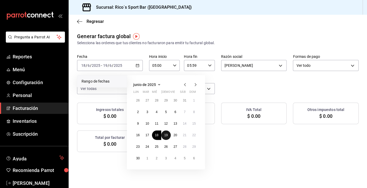
click at [168, 137] on button "19" at bounding box center [165, 135] width 9 height 9
click at [178, 137] on button "20" at bounding box center [175, 135] width 9 height 9
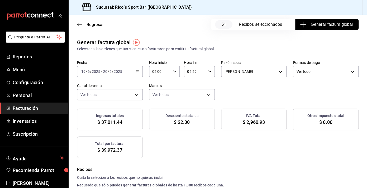
click at [336, 27] on span "Generar factura global" at bounding box center [326, 24] width 51 height 6
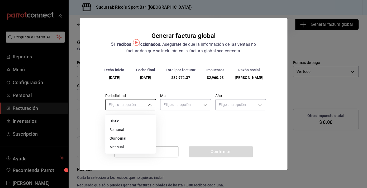
click at [150, 108] on body "Pregunta a Parrot AI Reportes Menú Configuración Personal Facturación Inventari…" at bounding box center [183, 94] width 367 height 188
click at [133, 122] on li "Diario" at bounding box center [130, 121] width 50 height 9
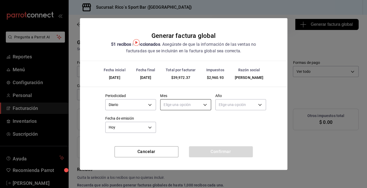
click at [178, 107] on body "Pregunta a Parrot AI Reportes Menú Configuración Personal Facturación Inventari…" at bounding box center [183, 94] width 367 height 188
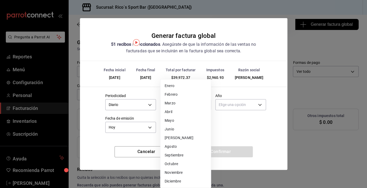
click at [173, 126] on li "Junio" at bounding box center [185, 129] width 50 height 9
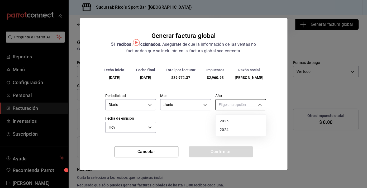
click at [241, 104] on body "Pregunta a Parrot AI Reportes Menú Configuración Personal Facturación Inventari…" at bounding box center [183, 94] width 367 height 188
click at [230, 122] on li "2025" at bounding box center [240, 121] width 50 height 9
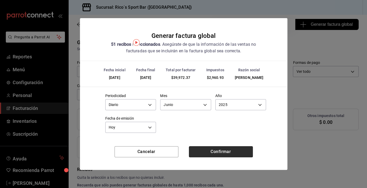
click at [223, 150] on button "Confirmar" at bounding box center [221, 152] width 64 height 11
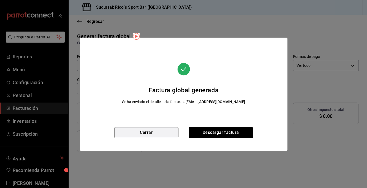
click at [159, 134] on button "Cerrar" at bounding box center [146, 132] width 64 height 11
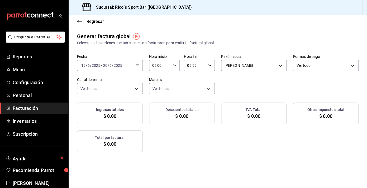
click at [138, 65] on \(Stroke\) "button" at bounding box center [137, 65] width 3 height 3
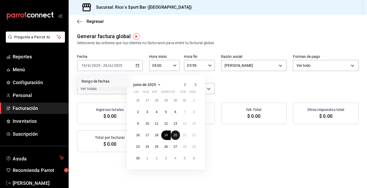
click at [174, 136] on abbr "20" at bounding box center [174, 136] width 3 height 4
click at [182, 136] on button "21" at bounding box center [184, 135] width 9 height 9
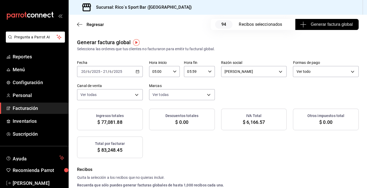
click at [318, 26] on span "Generar factura global" at bounding box center [326, 24] width 51 height 6
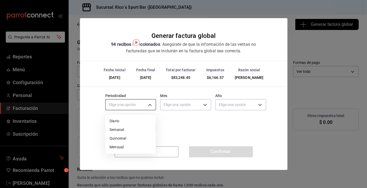
click at [151, 105] on body "Pregunta a Parrot AI Reportes Menú Configuración Personal Facturación Inventari…" at bounding box center [183, 94] width 367 height 188
click at [135, 119] on li "Diario" at bounding box center [130, 121] width 50 height 9
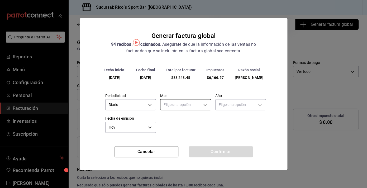
click at [183, 104] on body "Pregunta a Parrot AI Reportes Menú Configuración Personal Facturación Inventari…" at bounding box center [183, 94] width 367 height 188
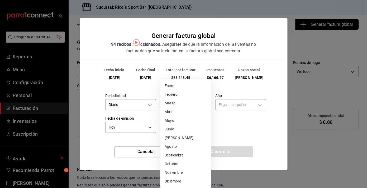
click at [176, 130] on li "Junio" at bounding box center [185, 129] width 50 height 9
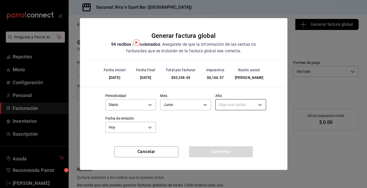
click at [240, 108] on body "Pregunta a Parrot AI Reportes Menú Configuración Personal Facturación Inventari…" at bounding box center [183, 94] width 367 height 188
click at [232, 120] on li "2025" at bounding box center [240, 121] width 50 height 9
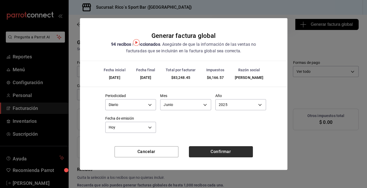
click at [217, 153] on button "Confirmar" at bounding box center [221, 152] width 64 height 11
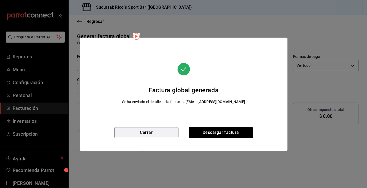
click at [173, 136] on button "Cerrar" at bounding box center [146, 132] width 64 height 11
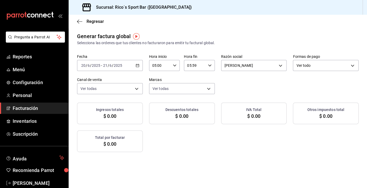
click at [138, 65] on icon "button" at bounding box center [138, 66] width 4 height 4
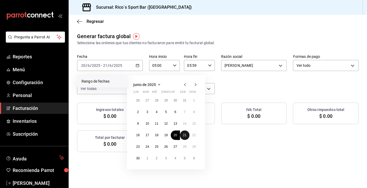
click at [183, 136] on abbr "21" at bounding box center [184, 136] width 3 height 4
click at [193, 136] on abbr "22" at bounding box center [193, 136] width 3 height 4
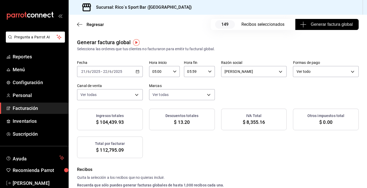
click at [325, 23] on span "Generar factura global" at bounding box center [326, 24] width 51 height 6
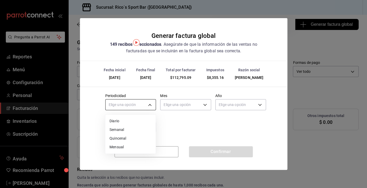
click at [151, 103] on body "Pregunta a Parrot AI Reportes Menú Configuración Personal Facturación Inventari…" at bounding box center [183, 94] width 367 height 188
click at [130, 123] on li "Diario" at bounding box center [130, 121] width 50 height 9
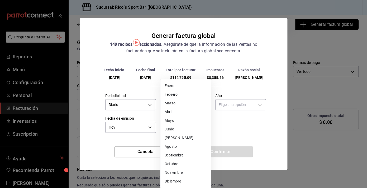
click at [185, 104] on body "Pregunta a Parrot AI Reportes Menú Configuración Personal Facturación Inventari…" at bounding box center [183, 94] width 367 height 188
click at [173, 129] on li "Junio" at bounding box center [185, 129] width 50 height 9
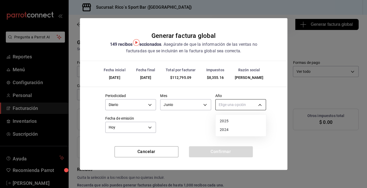
click at [241, 106] on body "Pregunta a Parrot AI Reportes Menú Configuración Personal Facturación Inventari…" at bounding box center [183, 94] width 367 height 188
click at [228, 122] on li "2025" at bounding box center [240, 121] width 50 height 9
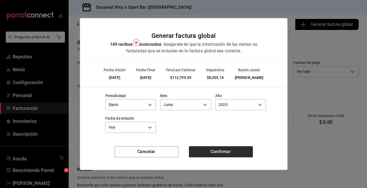
click at [225, 154] on button "Confirmar" at bounding box center [221, 152] width 64 height 11
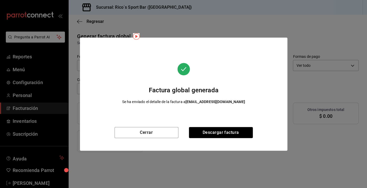
click at [166, 140] on div "Cerrar Descargar factura" at bounding box center [183, 139] width 207 height 24
click at [166, 137] on button "Cerrar" at bounding box center [146, 132] width 64 height 11
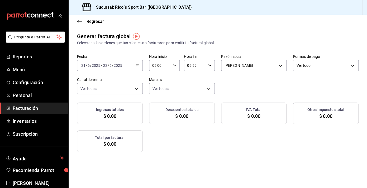
click at [137, 66] on icon "button" at bounding box center [138, 66] width 4 height 4
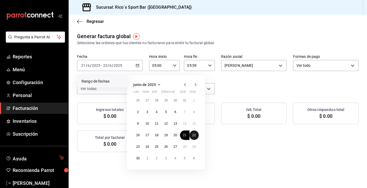
click at [195, 135] on abbr "22" at bounding box center [193, 136] width 3 height 4
click at [138, 146] on abbr "23" at bounding box center [137, 147] width 3 height 4
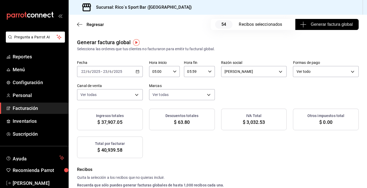
click at [323, 26] on span "Generar factura global" at bounding box center [326, 24] width 51 height 6
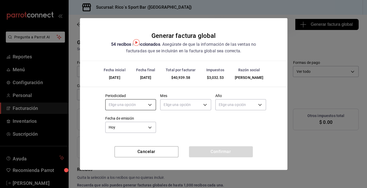
click at [153, 106] on body "Pregunta a Parrot AI Reportes Menú Configuración Personal Facturación Inventari…" at bounding box center [183, 94] width 367 height 188
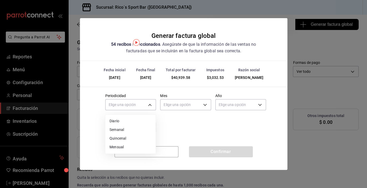
click at [129, 124] on li "Diario" at bounding box center [130, 121] width 50 height 9
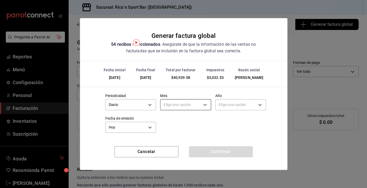
click at [190, 104] on body "Pregunta a Parrot AI Reportes Menú Configuración Personal Facturación Inventari…" at bounding box center [183, 94] width 367 height 188
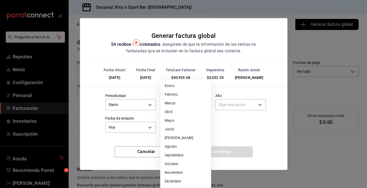
click at [176, 128] on li "Junio" at bounding box center [185, 129] width 50 height 9
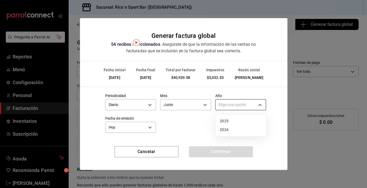
click at [244, 106] on body "Pregunta a Parrot AI Reportes Menú Configuración Personal Facturación Inventari…" at bounding box center [183, 94] width 367 height 188
click at [230, 123] on li "2025" at bounding box center [240, 121] width 50 height 9
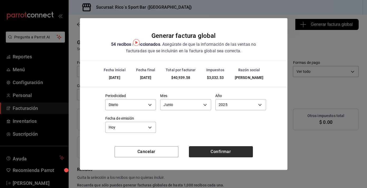
click at [223, 152] on button "Confirmar" at bounding box center [221, 152] width 64 height 11
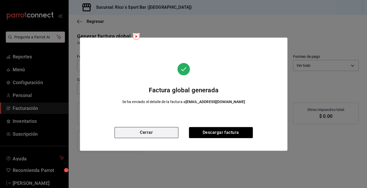
click at [169, 129] on button "Cerrar" at bounding box center [146, 132] width 64 height 11
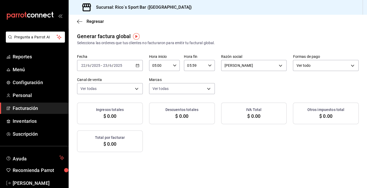
click at [140, 63] on div "[DATE] [DATE] - [DATE] [DATE]" at bounding box center [110, 65] width 66 height 11
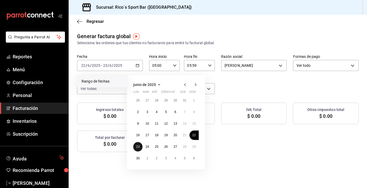
click at [141, 148] on button "23" at bounding box center [137, 146] width 9 height 9
click at [148, 148] on abbr "24" at bounding box center [146, 147] width 3 height 4
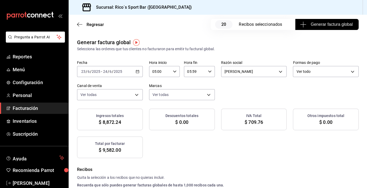
click at [325, 25] on span "Generar factura global" at bounding box center [326, 24] width 51 height 6
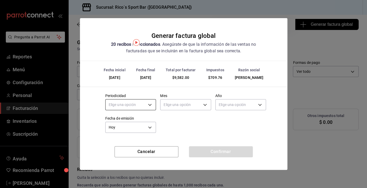
click at [150, 103] on body "Pregunta a Parrot AI Reportes Menú Configuración Personal Facturación Inventari…" at bounding box center [183, 94] width 367 height 188
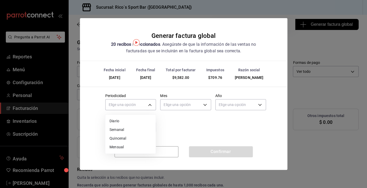
click at [131, 122] on li "Diario" at bounding box center [130, 121] width 50 height 9
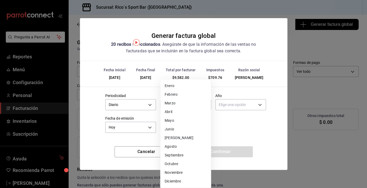
click at [191, 105] on body "Pregunta a Parrot AI Reportes Menú Configuración Personal Facturación Inventari…" at bounding box center [183, 94] width 367 height 188
click at [182, 131] on li "Junio" at bounding box center [185, 129] width 50 height 9
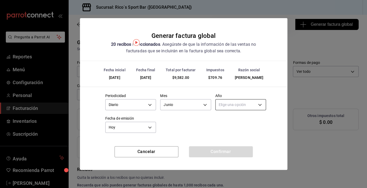
click at [239, 105] on body "Pregunta a Parrot AI Reportes Menú Configuración Personal Facturación Inventari…" at bounding box center [183, 94] width 367 height 188
click at [227, 119] on li "2025" at bounding box center [240, 121] width 50 height 9
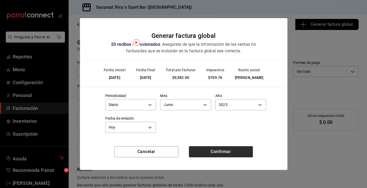
click at [221, 154] on button "Confirmar" at bounding box center [221, 152] width 64 height 11
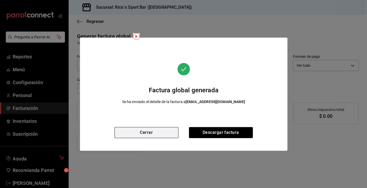
click at [161, 136] on button "Cerrar" at bounding box center [146, 132] width 64 height 11
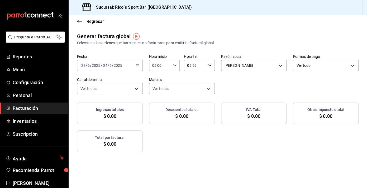
click at [137, 65] on \(Stroke\) "button" at bounding box center [137, 65] width 3 height 3
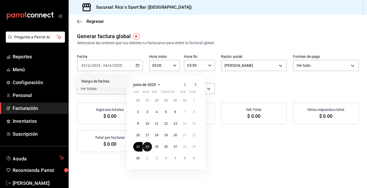
click at [149, 149] on button "24" at bounding box center [146, 146] width 9 height 9
click at [155, 149] on abbr "25" at bounding box center [156, 147] width 3 height 4
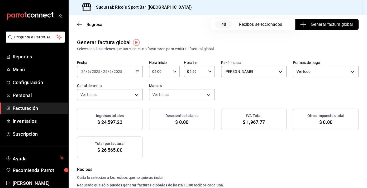
click at [331, 26] on span "Generar factura global" at bounding box center [326, 24] width 51 height 6
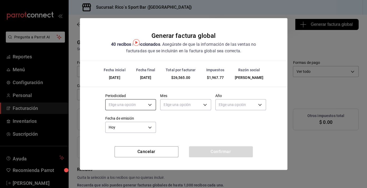
click at [149, 104] on body "Pregunta a Parrot AI Reportes Menú Configuración Personal Facturación Inventari…" at bounding box center [183, 94] width 367 height 188
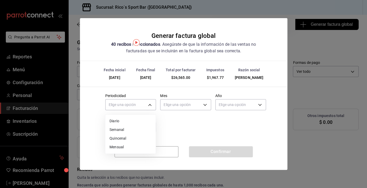
click at [129, 120] on li "Diario" at bounding box center [130, 121] width 50 height 9
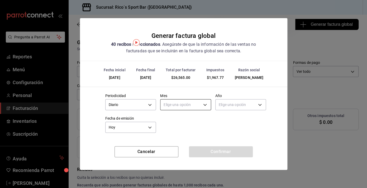
click at [181, 106] on body "Pregunta a Parrot AI Reportes Menú Configuración Personal Facturación Inventari…" at bounding box center [183, 94] width 367 height 188
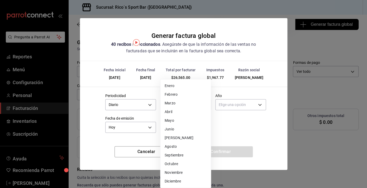
click at [176, 129] on li "Junio" at bounding box center [185, 129] width 50 height 9
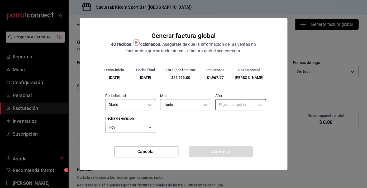
click at [237, 105] on body "Pregunta a Parrot AI Reportes Menú Configuración Personal Facturación Inventari…" at bounding box center [183, 94] width 367 height 188
click at [233, 120] on li "2025" at bounding box center [240, 121] width 50 height 9
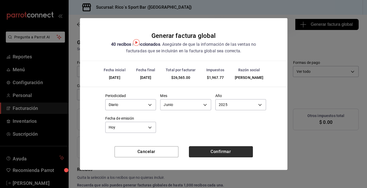
click at [219, 155] on button "Confirmar" at bounding box center [221, 152] width 64 height 11
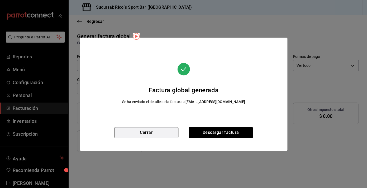
click at [165, 130] on button "Cerrar" at bounding box center [146, 132] width 64 height 11
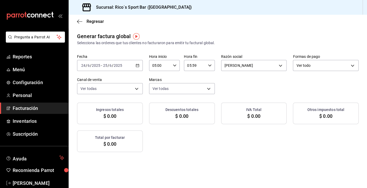
click at [137, 62] on div "[DATE] [DATE] - [DATE] [DATE]" at bounding box center [110, 65] width 66 height 11
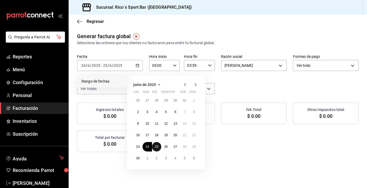
click at [157, 147] on abbr "25" at bounding box center [156, 147] width 3 height 4
click at [164, 147] on abbr "26" at bounding box center [165, 147] width 3 height 4
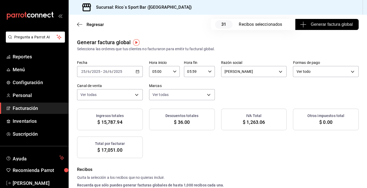
click at [322, 26] on span "Generar factura global" at bounding box center [326, 24] width 51 height 6
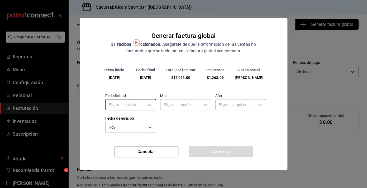
click at [150, 109] on body "Pregunta a Parrot AI Reportes Menú Configuración Personal Facturación Inventari…" at bounding box center [183, 94] width 367 height 188
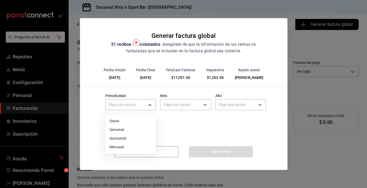
click at [130, 123] on li "Diario" at bounding box center [130, 121] width 50 height 9
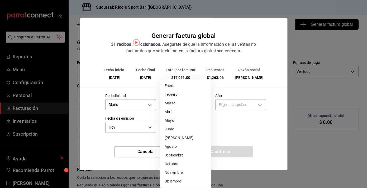
click at [181, 108] on body "Pregunta a Parrot AI Reportes Menú Configuración Personal Facturación Inventari…" at bounding box center [183, 94] width 367 height 188
click at [173, 130] on li "Junio" at bounding box center [185, 129] width 50 height 9
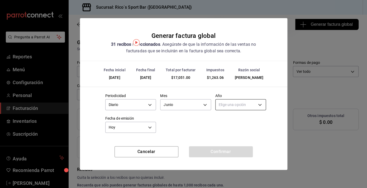
click at [235, 106] on body "Pregunta a Parrot AI Reportes Menú Configuración Personal Facturación Inventari…" at bounding box center [183, 94] width 367 height 188
click at [229, 120] on li "2025" at bounding box center [240, 121] width 50 height 9
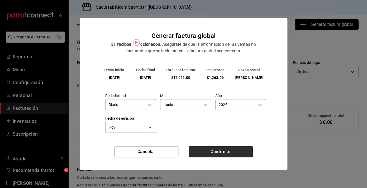
click at [224, 153] on button "Confirmar" at bounding box center [221, 152] width 64 height 11
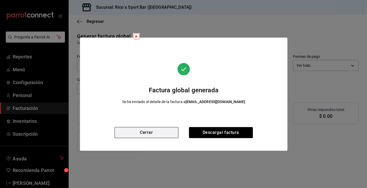
click at [159, 135] on button "Cerrar" at bounding box center [146, 132] width 64 height 11
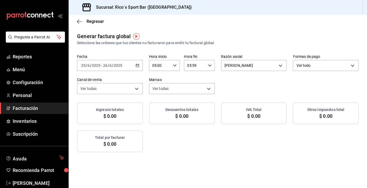
click at [139, 65] on icon "button" at bounding box center [138, 66] width 4 height 4
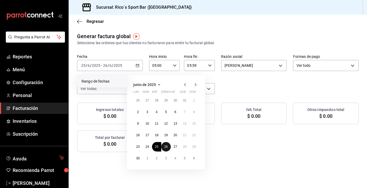
click at [167, 147] on abbr "26" at bounding box center [165, 147] width 3 height 4
click at [173, 147] on abbr "27" at bounding box center [174, 147] width 3 height 4
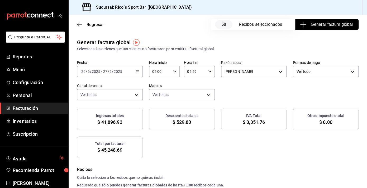
click at [325, 23] on span "Generar factura global" at bounding box center [326, 24] width 51 height 6
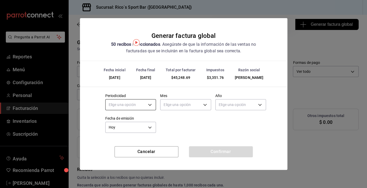
click at [148, 102] on body "Pregunta a Parrot AI Reportes Menú Configuración Personal Facturación Inventari…" at bounding box center [183, 94] width 367 height 188
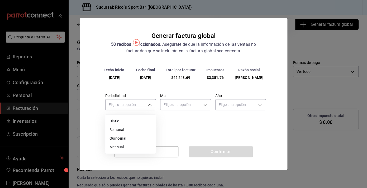
click at [129, 125] on li "Diario" at bounding box center [130, 121] width 50 height 9
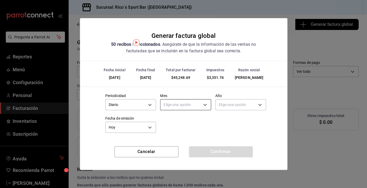
click at [175, 107] on body "Pregunta a Parrot AI Reportes Menú Configuración Personal Facturación Inventari…" at bounding box center [183, 94] width 367 height 188
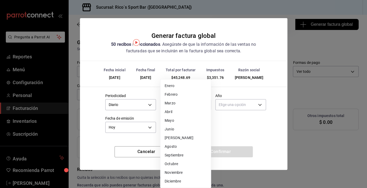
click at [175, 129] on li "Junio" at bounding box center [185, 129] width 50 height 9
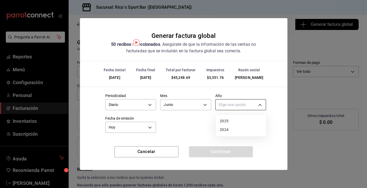
click at [233, 107] on body "Pregunta a Parrot AI Reportes Menú Configuración Personal Facturación Inventari…" at bounding box center [183, 94] width 367 height 188
click at [226, 122] on li "2025" at bounding box center [240, 121] width 50 height 9
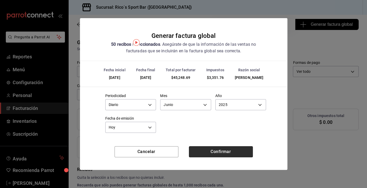
click at [217, 153] on button "Confirmar" at bounding box center [221, 152] width 64 height 11
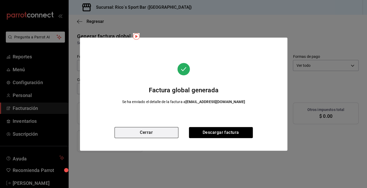
click at [168, 134] on button "Cerrar" at bounding box center [146, 132] width 64 height 11
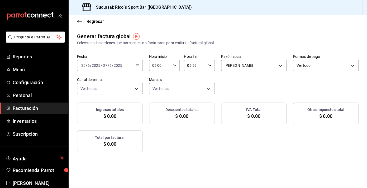
click at [139, 65] on div "[DATE] [DATE] - [DATE] [DATE]" at bounding box center [110, 65] width 66 height 11
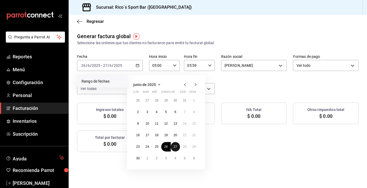
click at [176, 147] on abbr "27" at bounding box center [174, 147] width 3 height 4
click at [183, 148] on abbr "28" at bounding box center [184, 147] width 3 height 4
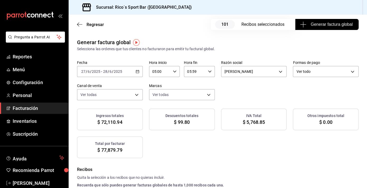
click at [328, 27] on span "Generar factura global" at bounding box center [326, 24] width 51 height 6
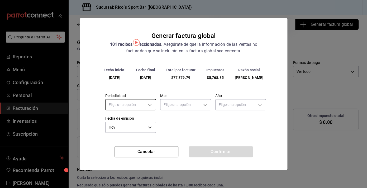
click at [149, 104] on body "Pregunta a Parrot AI Reportes Menú Configuración Personal Facturación Inventari…" at bounding box center [183, 94] width 367 height 188
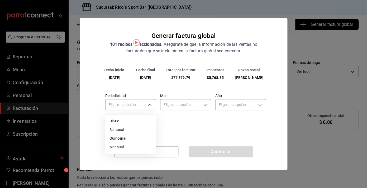
click at [132, 118] on li "Diario" at bounding box center [130, 121] width 50 height 9
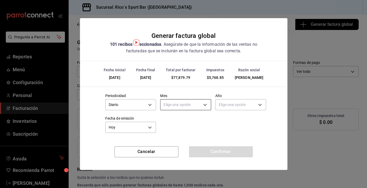
click at [180, 109] on body "Pregunta a Parrot AI Reportes Menú Configuración Personal Facturación Inventari…" at bounding box center [183, 94] width 367 height 188
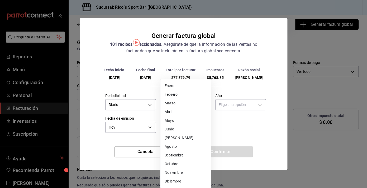
click at [176, 132] on li "Junio" at bounding box center [185, 129] width 50 height 9
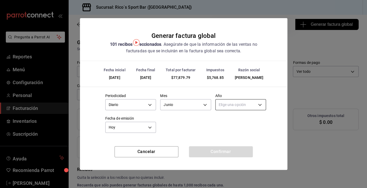
click at [231, 104] on body "Pregunta a Parrot AI Reportes Menú Configuración Personal Facturación Inventari…" at bounding box center [183, 94] width 367 height 188
click at [228, 118] on li "2025" at bounding box center [240, 121] width 50 height 9
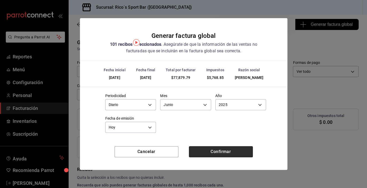
click at [219, 153] on button "Confirmar" at bounding box center [221, 152] width 64 height 11
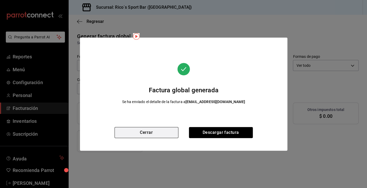
click at [160, 131] on button "Cerrar" at bounding box center [146, 132] width 64 height 11
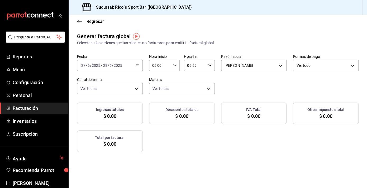
click at [139, 66] on div "[DATE] [DATE] - [DATE] [DATE]" at bounding box center [110, 65] width 66 height 11
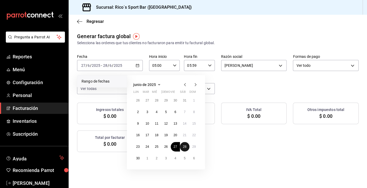
click at [188, 148] on button "28" at bounding box center [184, 146] width 9 height 9
click at [194, 148] on abbr "29" at bounding box center [193, 147] width 3 height 4
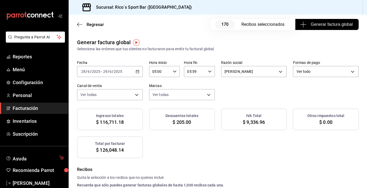
click at [328, 25] on span "Generar factura global" at bounding box center [326, 24] width 51 height 6
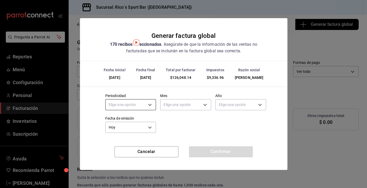
click at [150, 105] on body "Pregunta a Parrot AI Reportes Menú Configuración Personal Facturación Inventari…" at bounding box center [183, 94] width 367 height 188
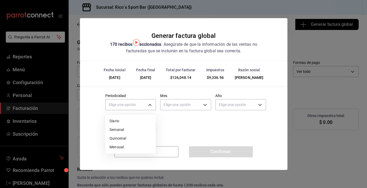
click at [130, 120] on li "Diario" at bounding box center [130, 121] width 50 height 9
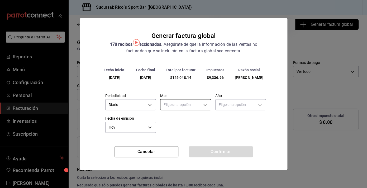
click at [186, 109] on body "Pregunta a Parrot AI Reportes Menú Configuración Personal Facturación Inventari…" at bounding box center [183, 94] width 367 height 188
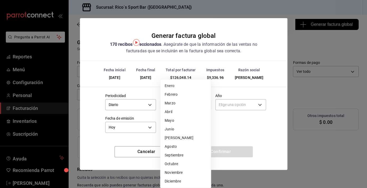
click at [178, 130] on li "Junio" at bounding box center [185, 129] width 50 height 9
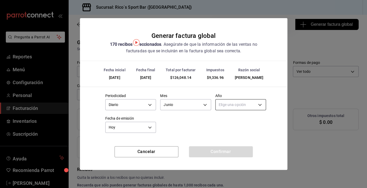
click at [234, 109] on body "Pregunta a Parrot AI Reportes Menú Configuración Personal Facturación Inventari…" at bounding box center [183, 94] width 367 height 188
click at [226, 125] on li "2025" at bounding box center [240, 121] width 50 height 9
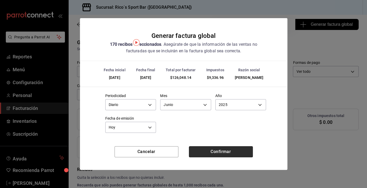
click at [221, 151] on button "Confirmar" at bounding box center [221, 152] width 64 height 11
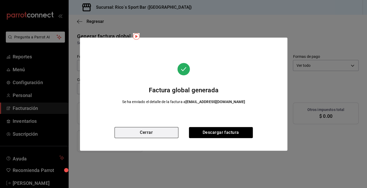
click at [171, 130] on button "Cerrar" at bounding box center [146, 132] width 64 height 11
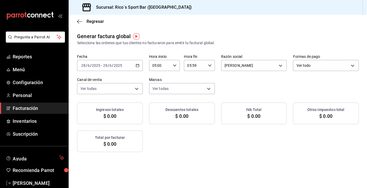
click at [136, 62] on div "[DATE] [DATE] - [DATE] [DATE]" at bounding box center [110, 65] width 66 height 11
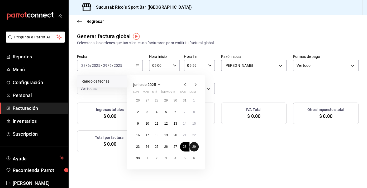
click at [195, 147] on abbr "29" at bounding box center [193, 147] width 3 height 4
click at [142, 157] on button "30" at bounding box center [137, 158] width 9 height 9
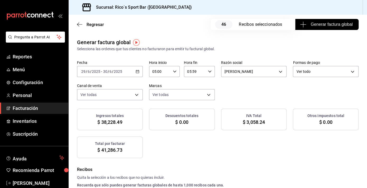
click at [324, 23] on span "Generar factura global" at bounding box center [326, 24] width 51 height 6
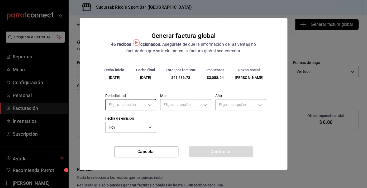
click at [150, 104] on body "Pregunta a Parrot AI Reportes Menú Configuración Personal Facturación Inventari…" at bounding box center [183, 94] width 367 height 188
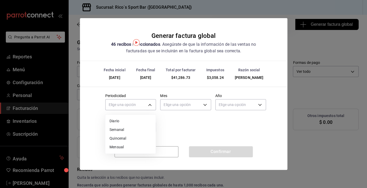
click at [129, 123] on li "Diario" at bounding box center [130, 121] width 50 height 9
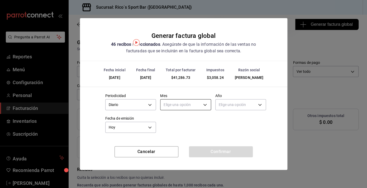
click at [181, 103] on body "Pregunta a Parrot AI Reportes Menú Configuración Personal Facturación Inventari…" at bounding box center [183, 94] width 367 height 188
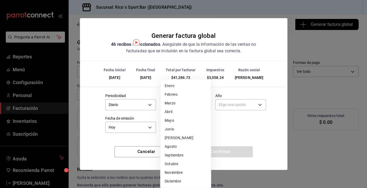
click at [173, 128] on li "Junio" at bounding box center [185, 129] width 50 height 9
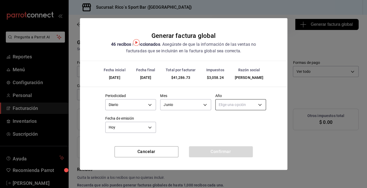
click at [231, 109] on body "Pregunta a Parrot AI Reportes Menú Configuración Personal Facturación Inventari…" at bounding box center [183, 94] width 367 height 188
click at [228, 122] on li "2025" at bounding box center [240, 121] width 50 height 9
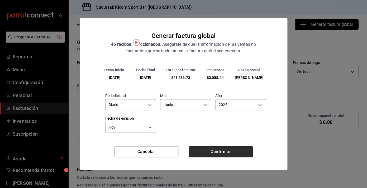
click at [213, 156] on button "Confirmar" at bounding box center [221, 152] width 64 height 11
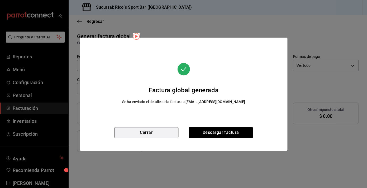
click at [166, 137] on button "Cerrar" at bounding box center [146, 132] width 64 height 11
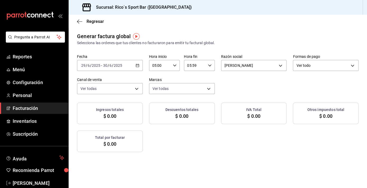
click at [139, 64] on icon "button" at bounding box center [138, 66] width 4 height 4
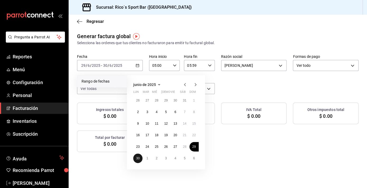
click at [138, 159] on abbr "30" at bounding box center [137, 159] width 3 height 4
click at [144, 159] on button "1" at bounding box center [146, 158] width 9 height 9
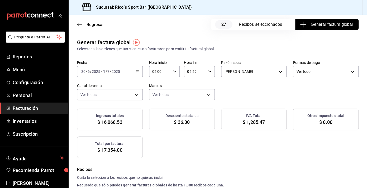
click at [335, 22] on span "Generar factura global" at bounding box center [326, 24] width 51 height 6
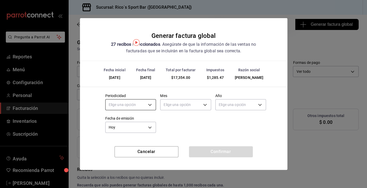
click at [152, 104] on body "Pregunta a Parrot AI Reportes Menú Configuración Personal Facturación Inventari…" at bounding box center [183, 94] width 367 height 188
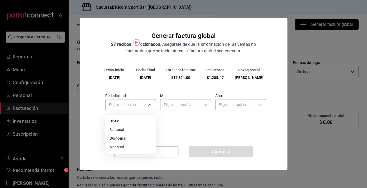
click at [124, 121] on li "Diario" at bounding box center [130, 121] width 50 height 9
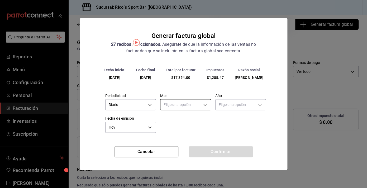
click at [189, 104] on body "Pregunta a Parrot AI Reportes Menú Configuración Personal Facturación Inventari…" at bounding box center [183, 94] width 367 height 188
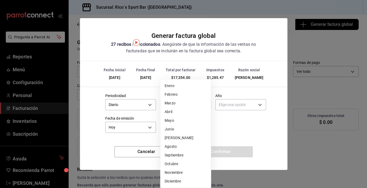
click at [173, 132] on li "Junio" at bounding box center [185, 129] width 50 height 9
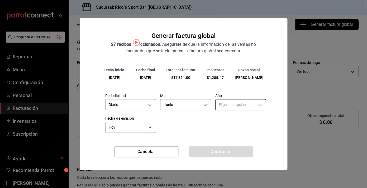
click at [240, 107] on body "Pregunta a Parrot AI Reportes Menú Configuración Personal Facturación Inventari…" at bounding box center [183, 94] width 367 height 188
click at [226, 121] on li "2025" at bounding box center [240, 121] width 50 height 9
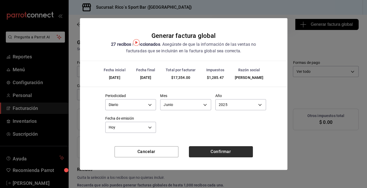
click at [217, 152] on button "Confirmar" at bounding box center [221, 152] width 64 height 11
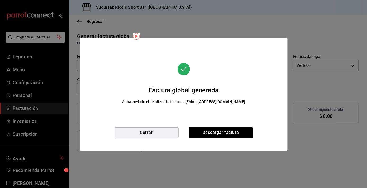
click at [160, 130] on button "Cerrar" at bounding box center [146, 132] width 64 height 11
